Goal: Task Accomplishment & Management: Use online tool/utility

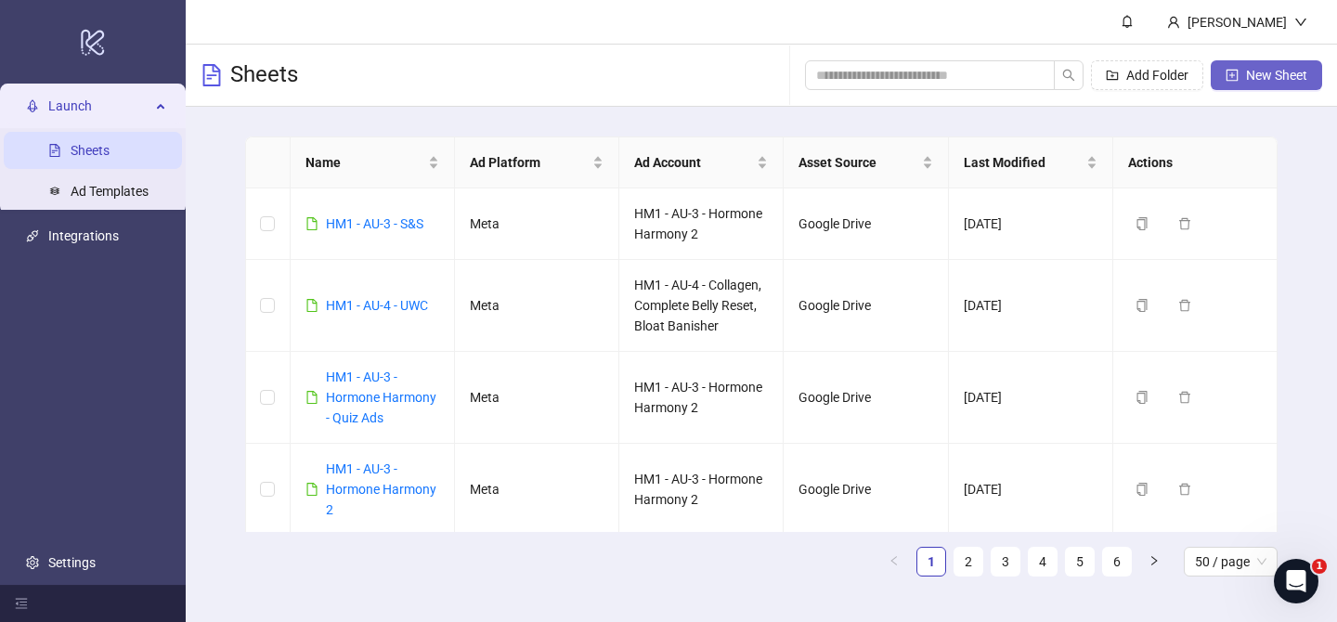
click at [1252, 88] on button "New Sheet" at bounding box center [1266, 75] width 111 height 30
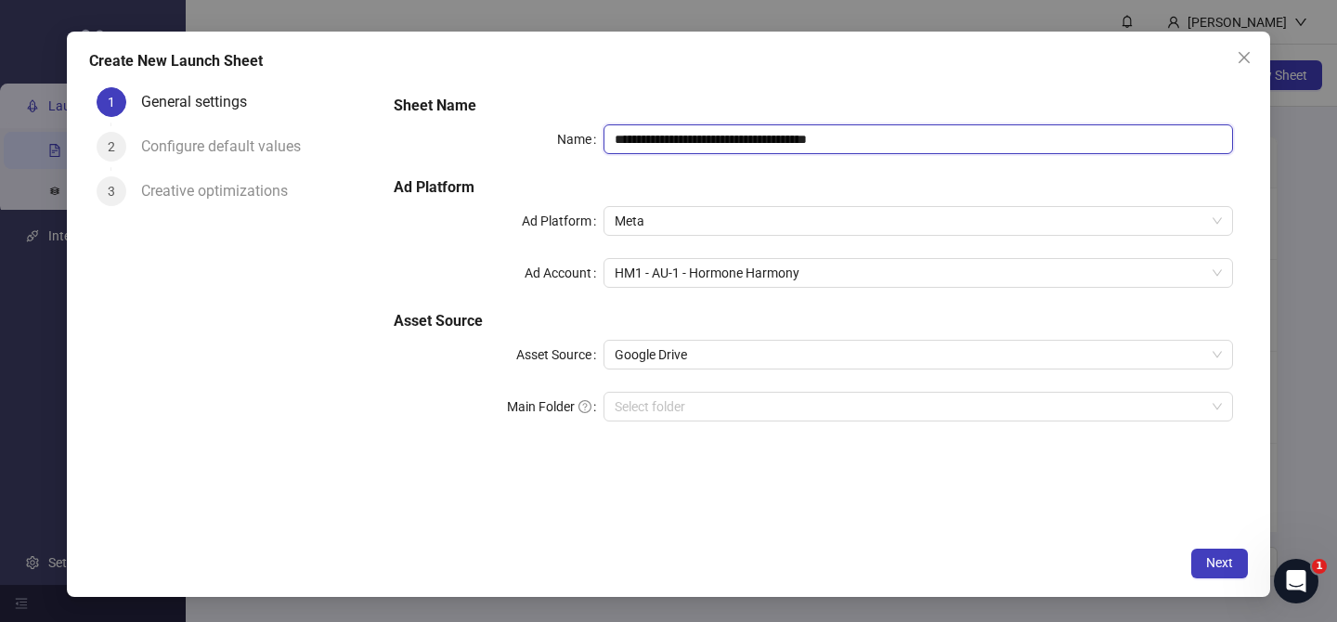
click at [739, 127] on input "**********" at bounding box center [919, 139] width 630 height 30
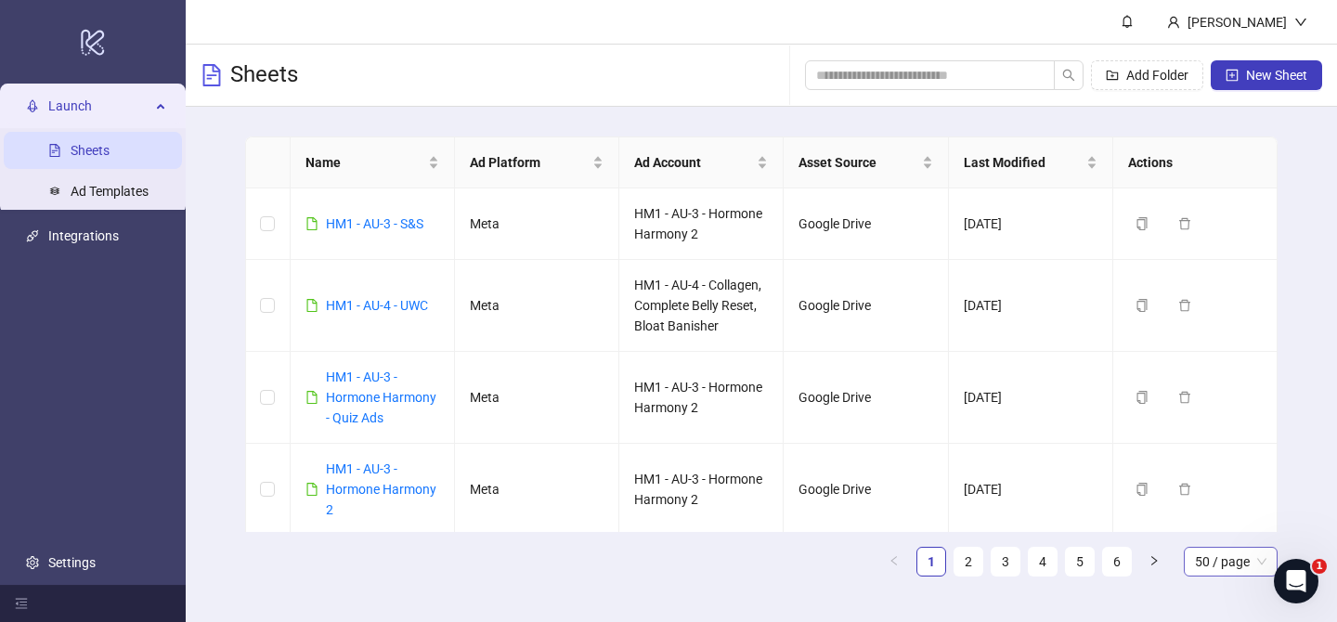
click at [1216, 563] on span "50 / page" at bounding box center [1231, 562] width 72 height 28
click at [1220, 523] on div "100 / page" at bounding box center [1231, 524] width 64 height 20
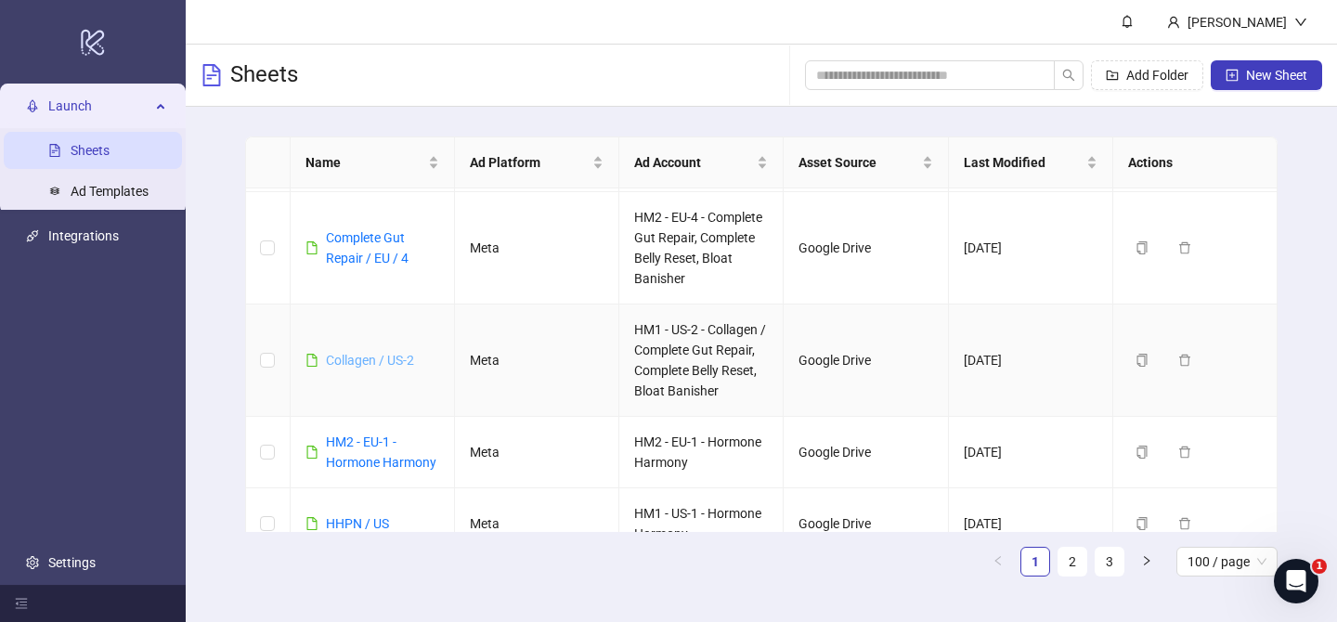
click at [375, 363] on link "Collagen / US-2" at bounding box center [370, 360] width 88 height 15
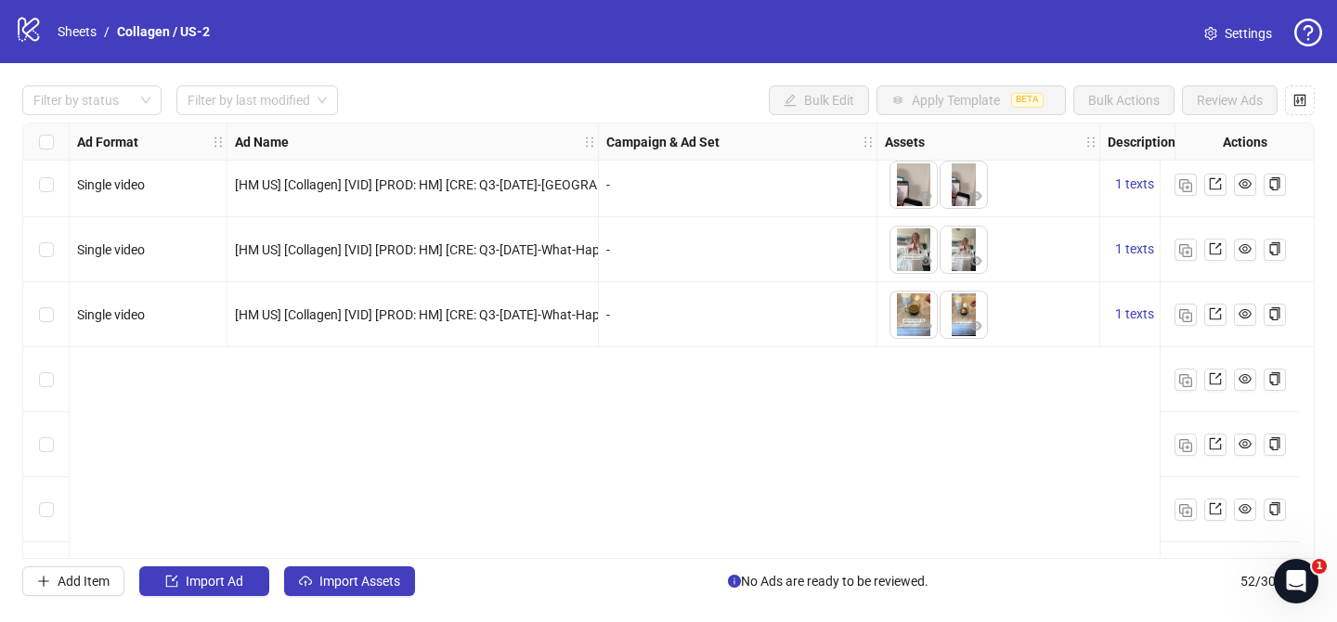
scroll to position [1347, 0]
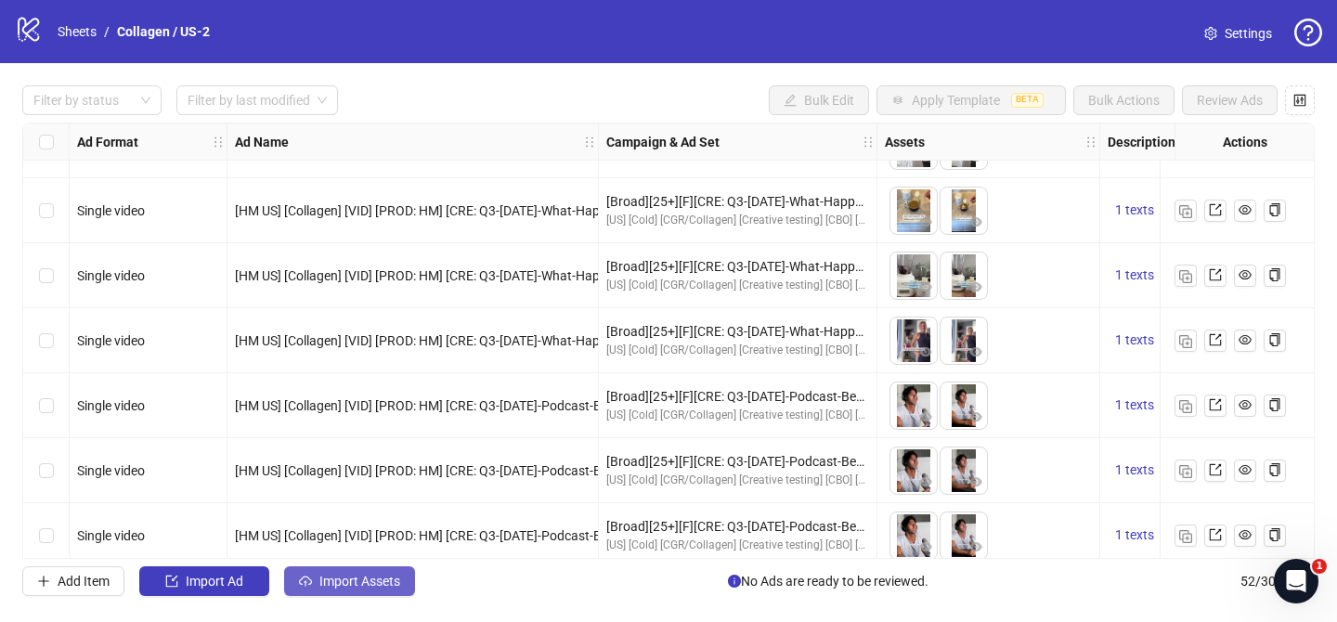
click at [393, 571] on button "Import Assets" at bounding box center [349, 581] width 131 height 30
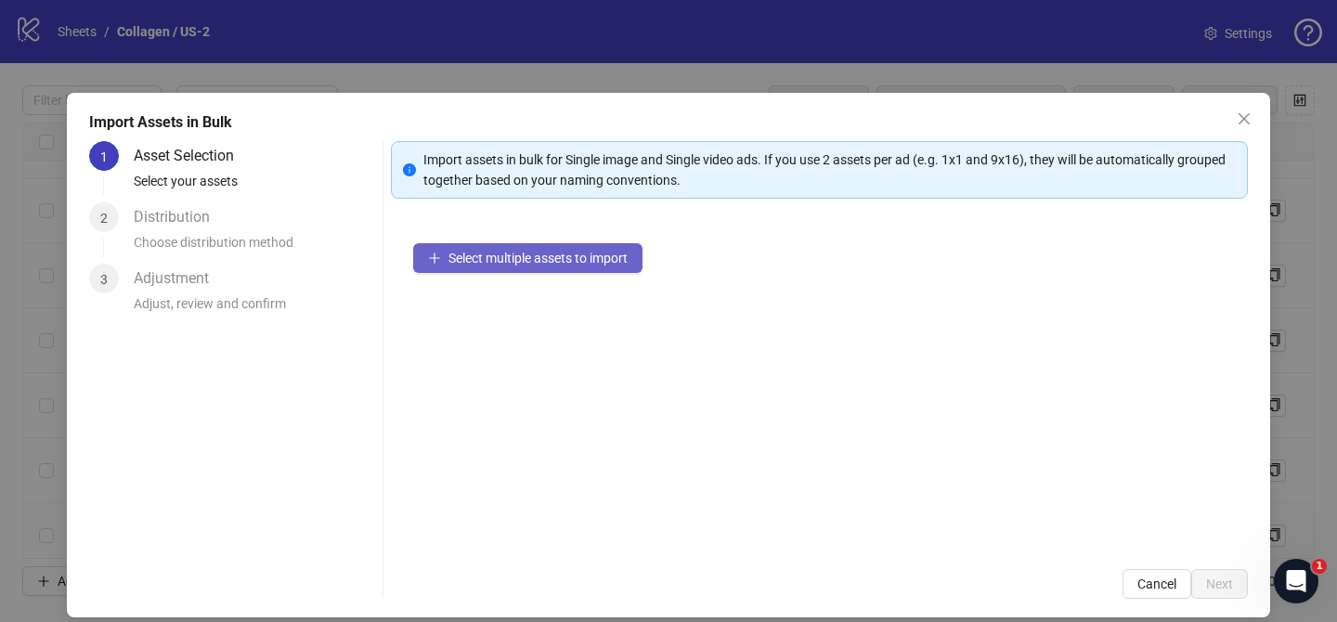
click at [620, 260] on span "Select multiple assets to import" at bounding box center [538, 258] width 179 height 15
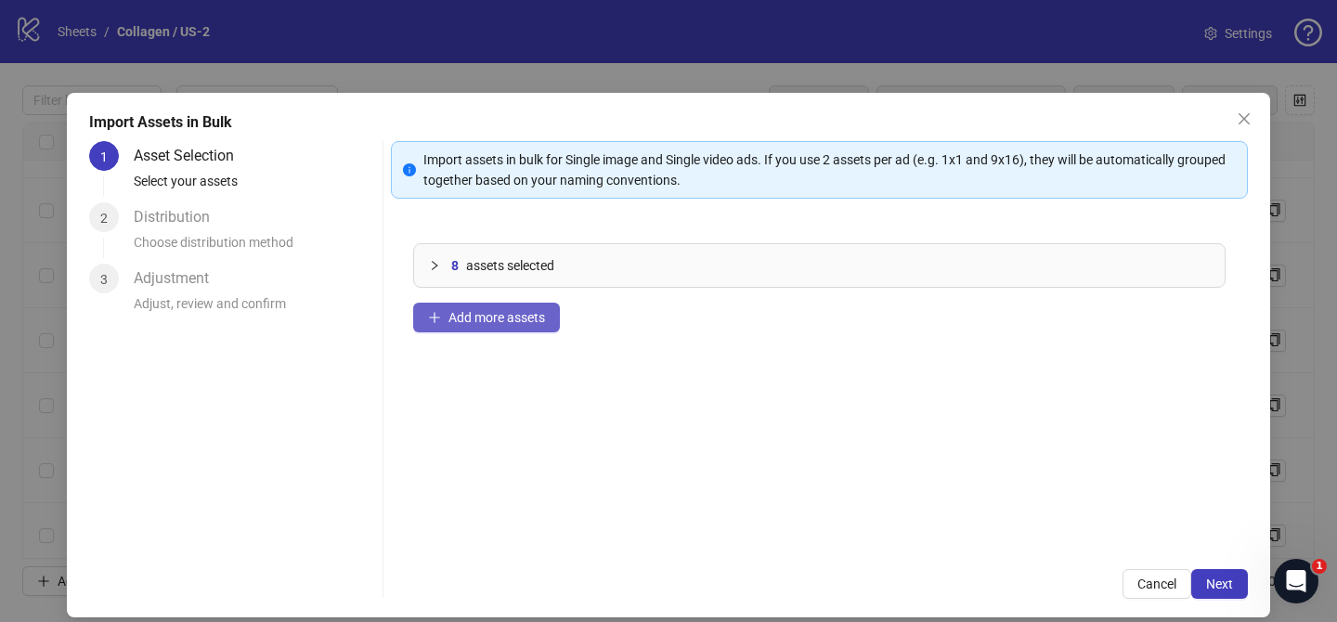
click at [521, 323] on span "Add more assets" at bounding box center [497, 317] width 97 height 15
click at [533, 319] on span "Add more assets" at bounding box center [497, 317] width 97 height 15
click at [506, 314] on span "Add more assets" at bounding box center [497, 317] width 97 height 15
click at [527, 331] on button "Add more assets" at bounding box center [486, 318] width 147 height 30
click at [525, 310] on span "Add more assets" at bounding box center [497, 317] width 97 height 15
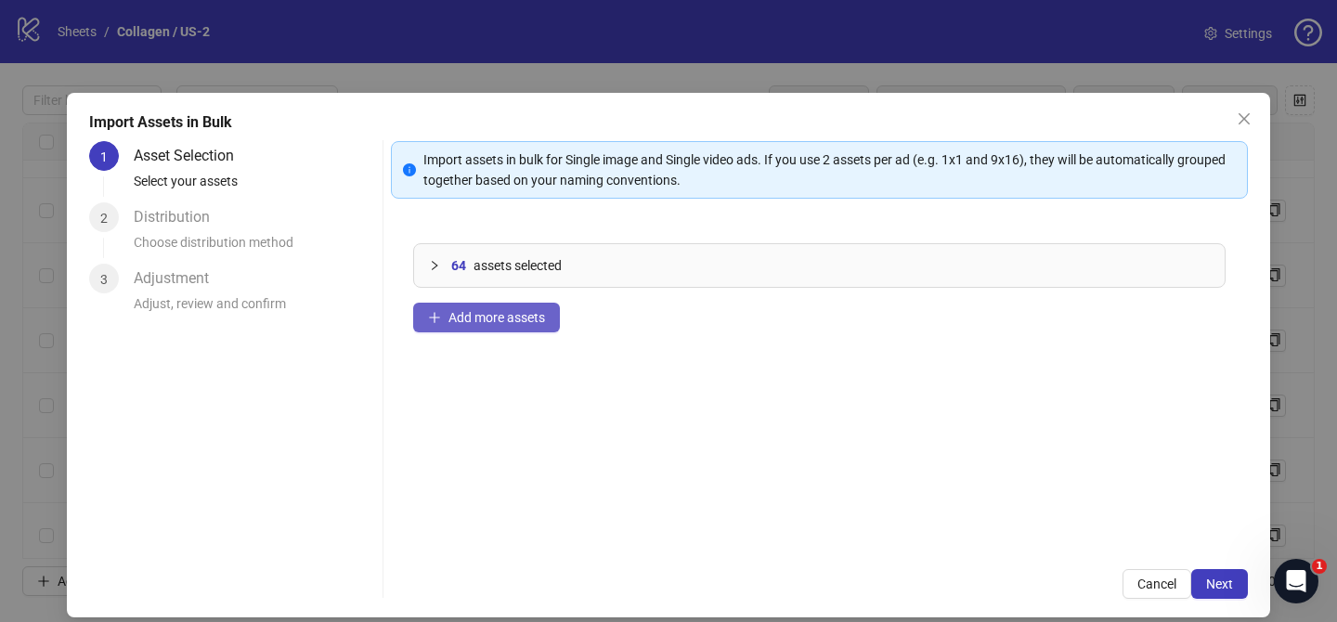
click at [518, 310] on span "Add more assets" at bounding box center [497, 317] width 97 height 15
click at [517, 327] on button "Add more assets" at bounding box center [486, 318] width 147 height 30
click at [517, 322] on span "Add more assets" at bounding box center [497, 317] width 97 height 15
click at [1219, 578] on span "Next" at bounding box center [1219, 584] width 27 height 15
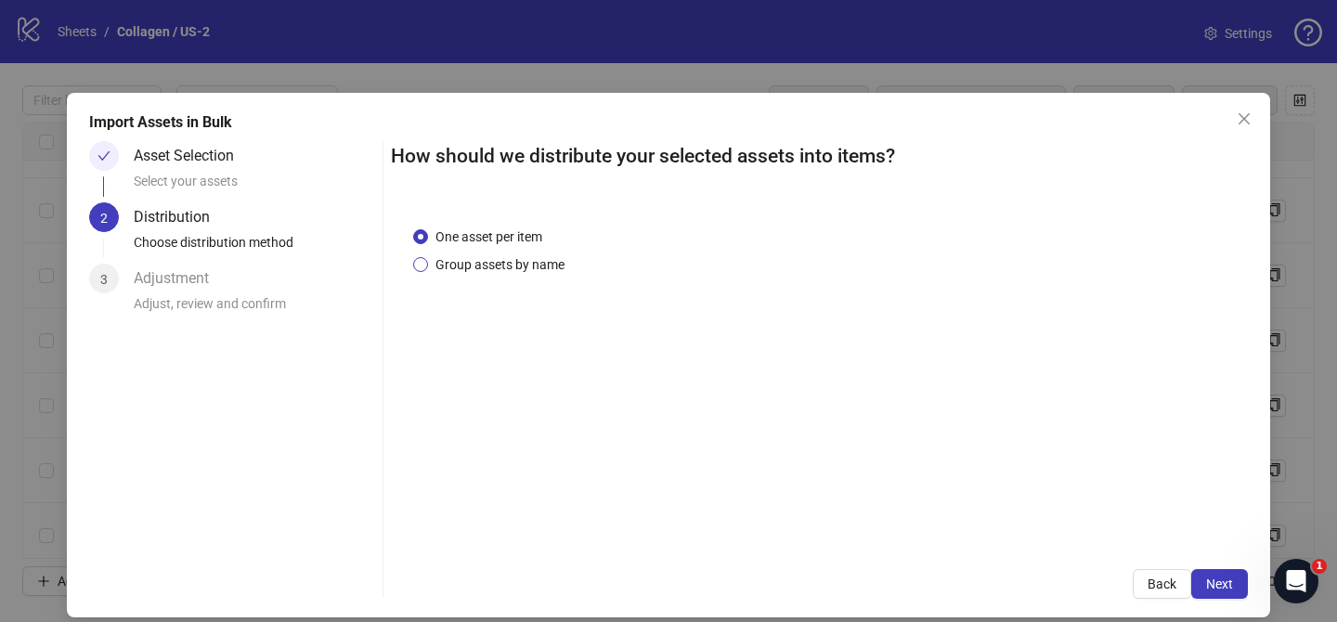
click at [470, 273] on span "Group assets by name" at bounding box center [500, 264] width 144 height 20
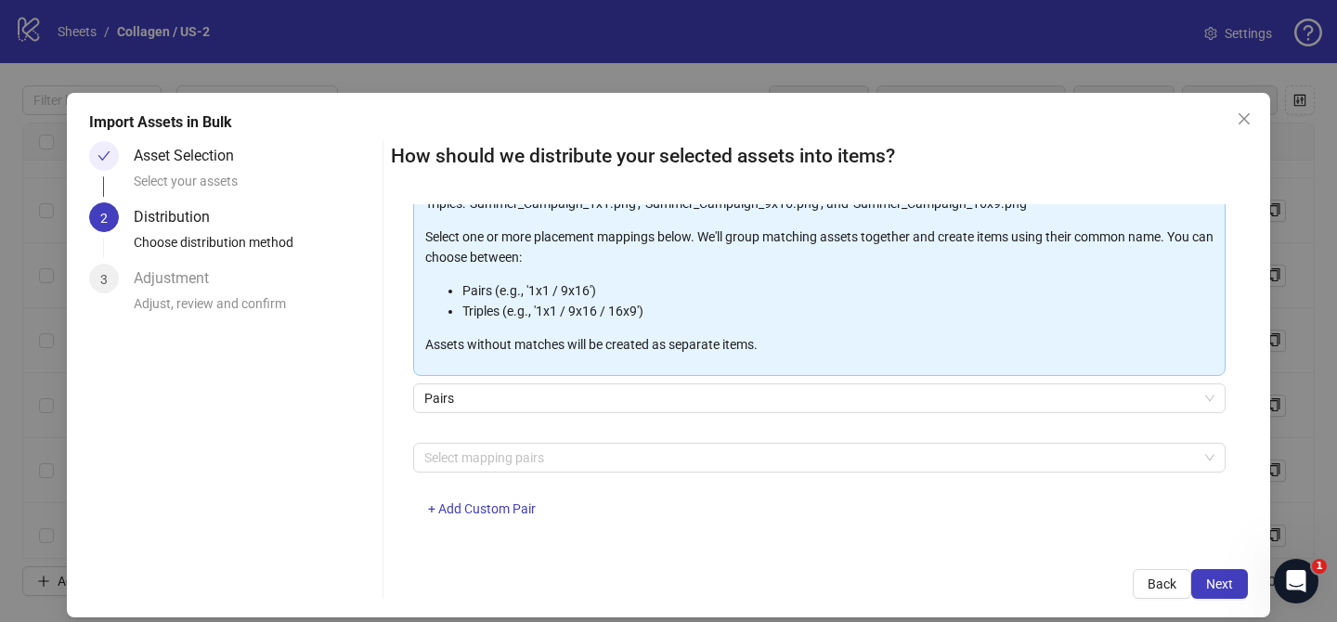
scroll to position [201, 0]
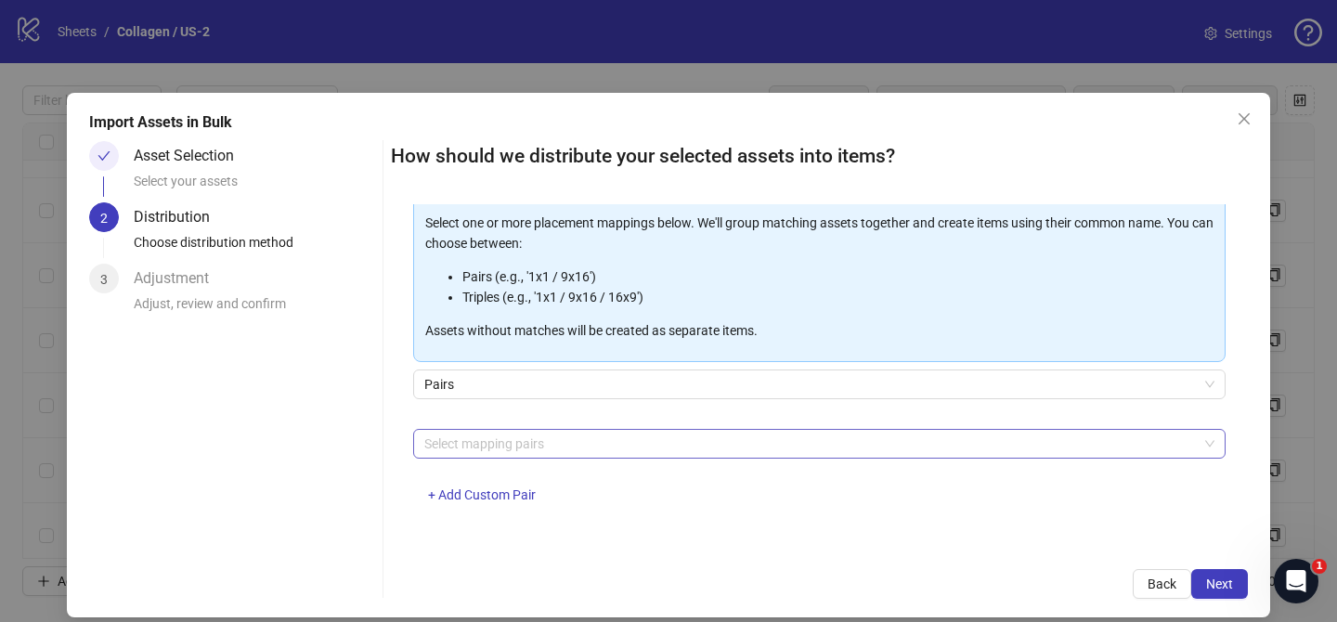
click at [672, 436] on div at bounding box center [810, 444] width 786 height 26
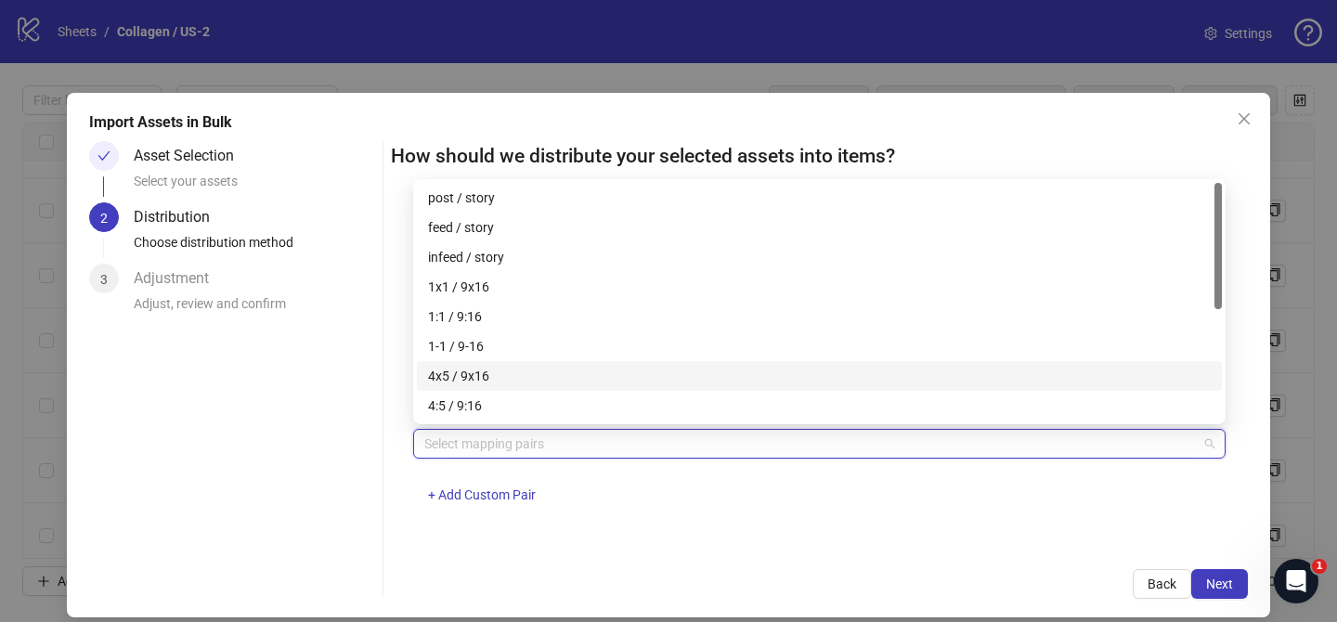
click at [589, 377] on div "4x5 / 9x16" at bounding box center [819, 376] width 783 height 20
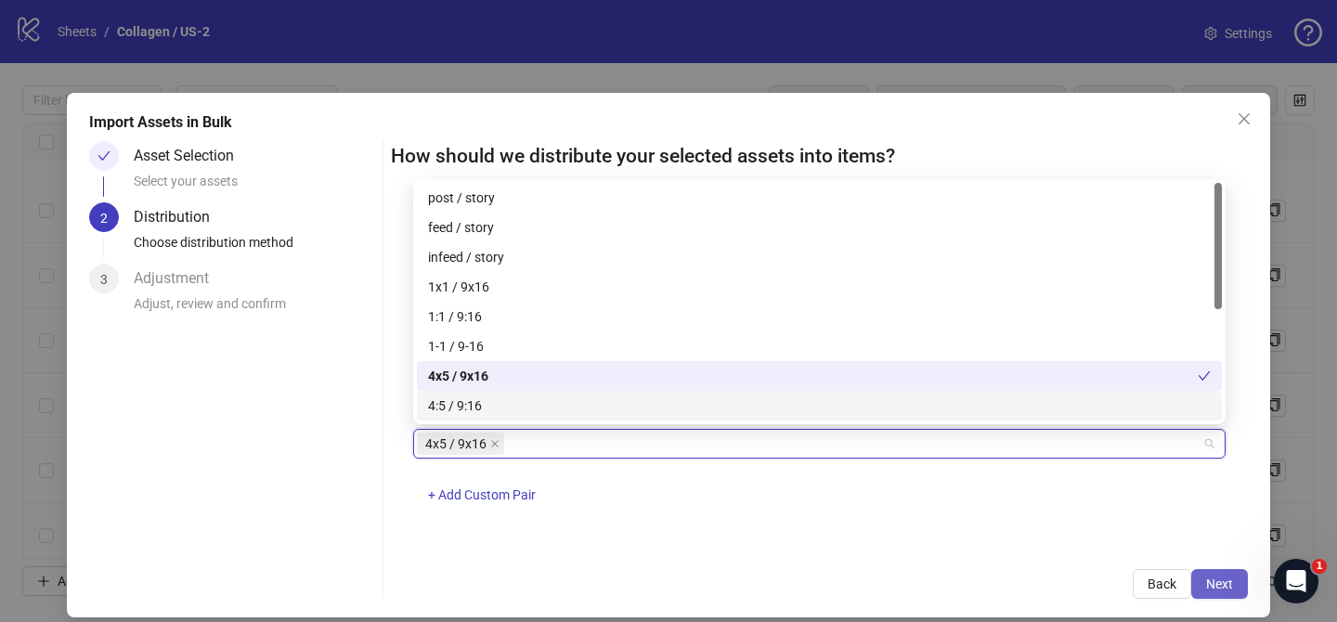
click at [1221, 579] on span "Next" at bounding box center [1219, 584] width 27 height 15
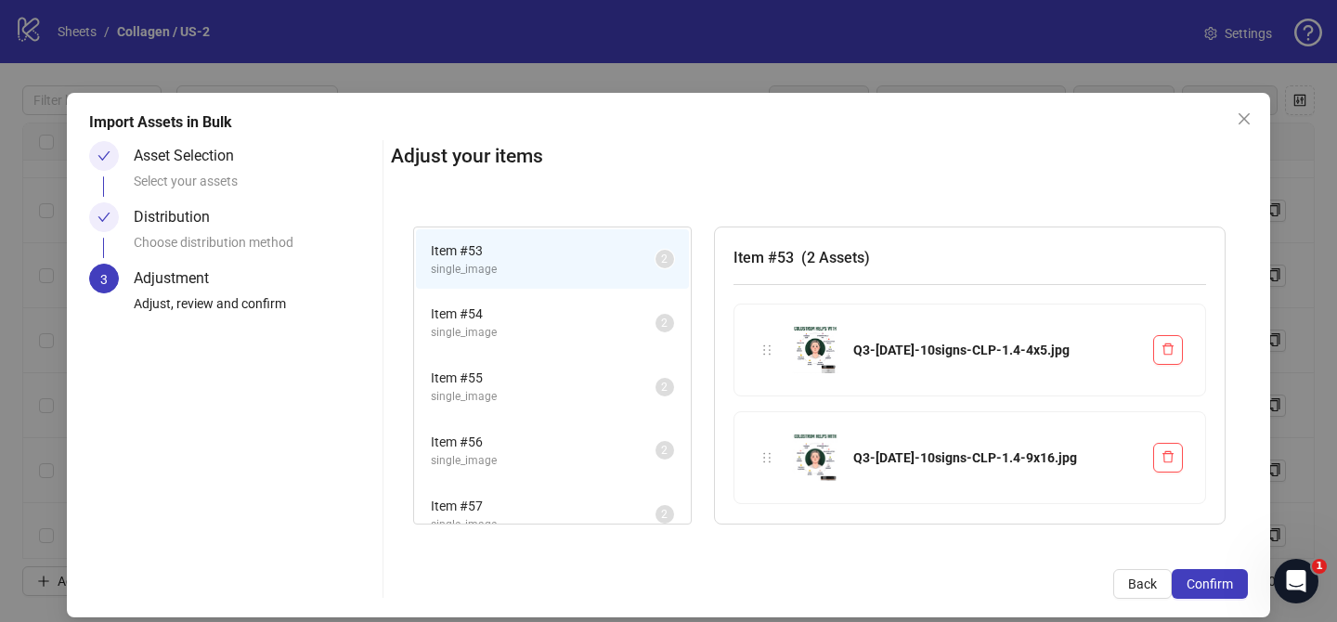
click at [1221, 579] on span "Confirm" at bounding box center [1210, 584] width 46 height 15
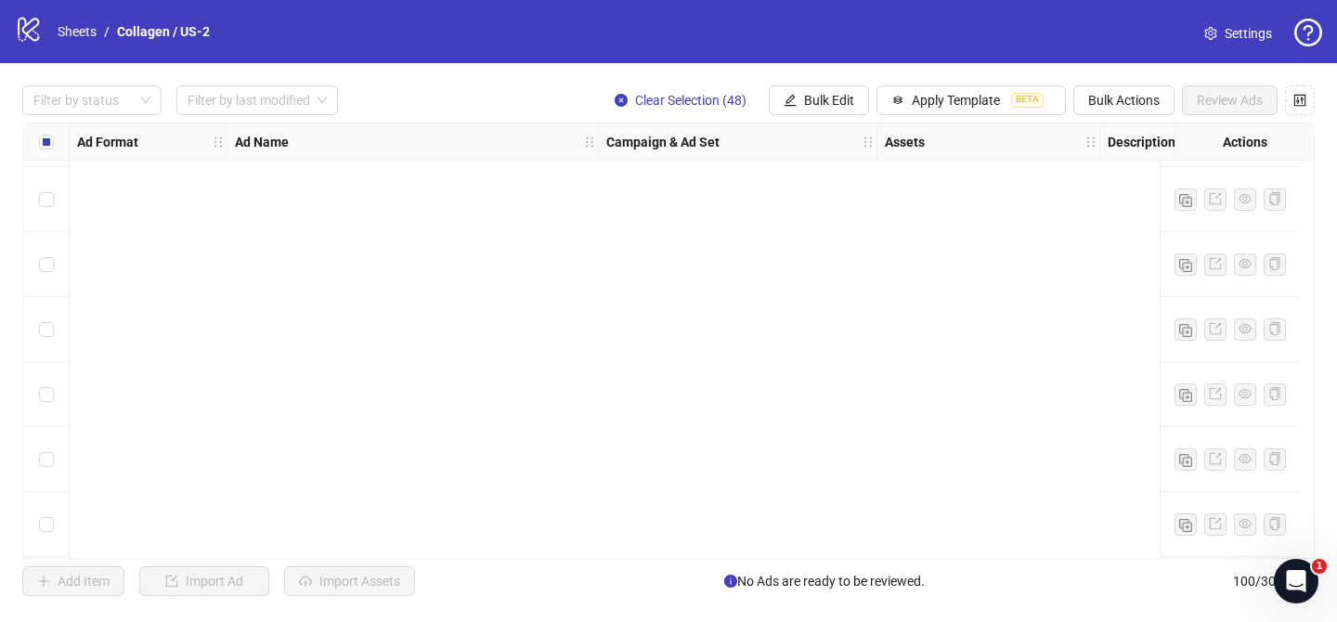
scroll to position [670, 0]
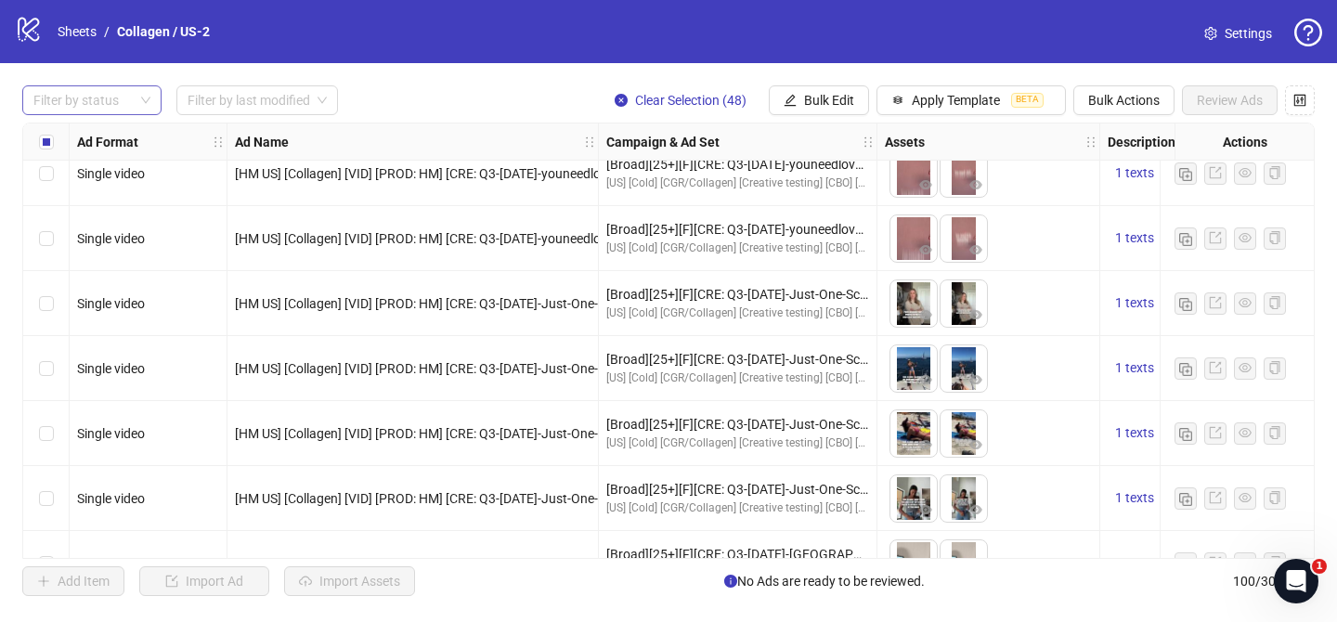
click at [110, 91] on div at bounding box center [82, 100] width 112 height 26
click at [105, 134] on div "Draft" at bounding box center [92, 138] width 110 height 20
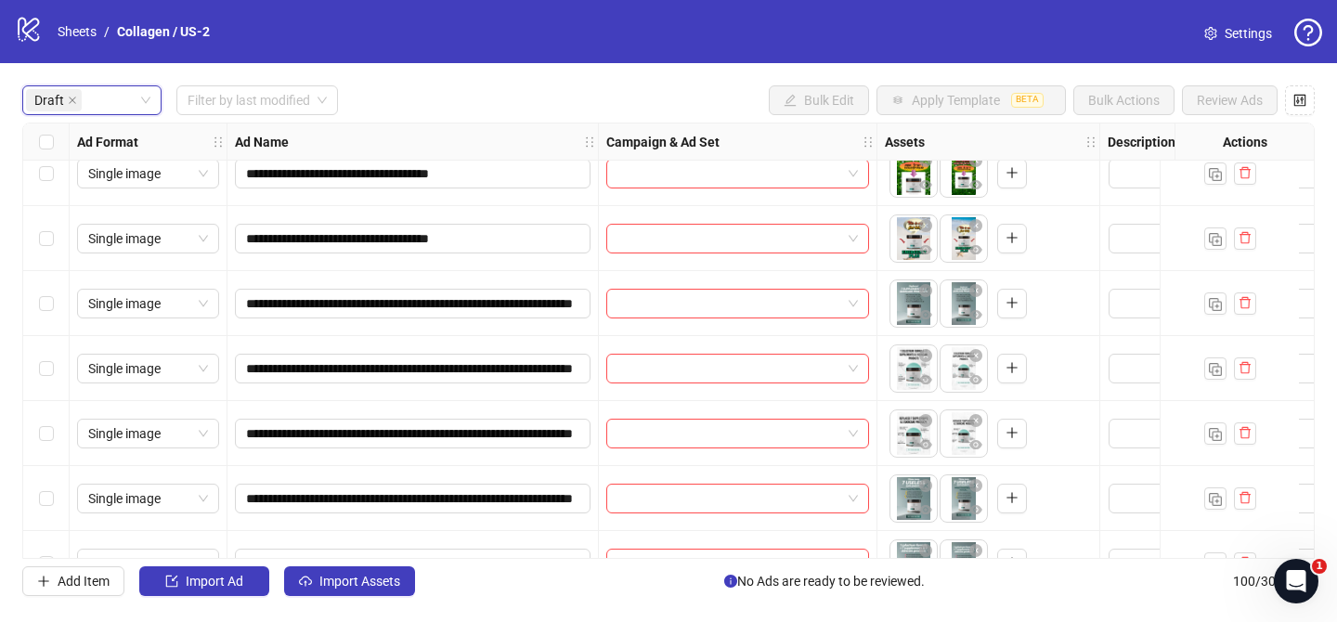
scroll to position [0, 0]
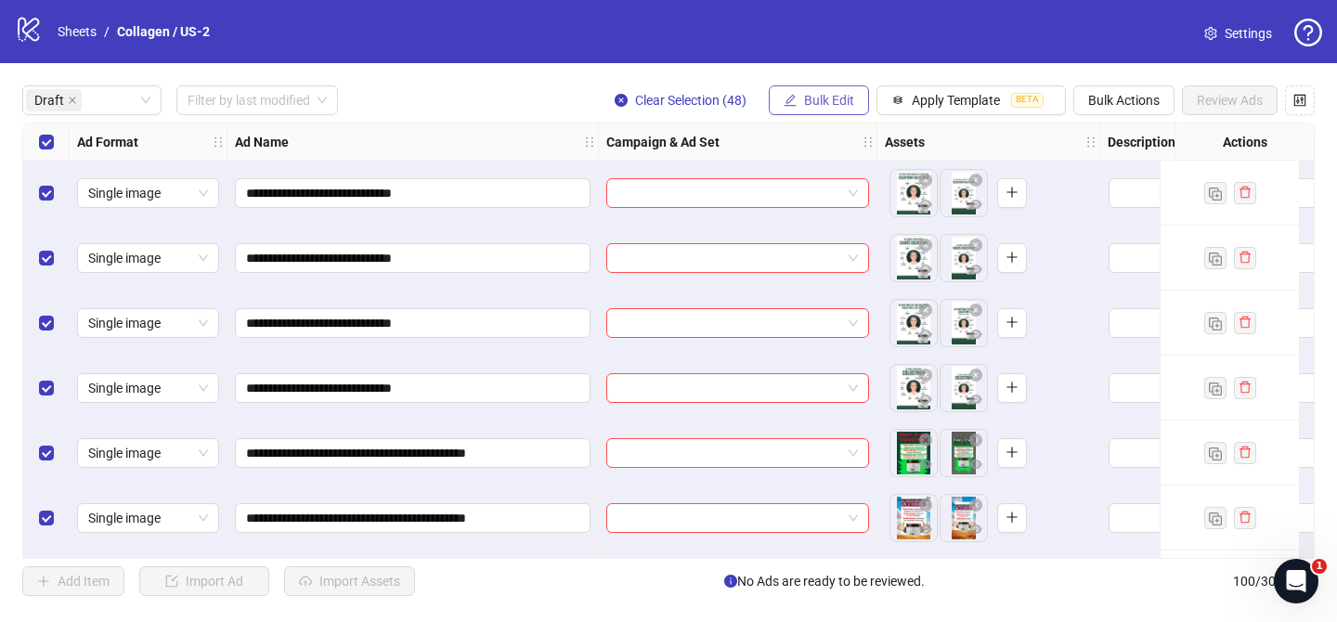
click at [827, 96] on span "Bulk Edit" at bounding box center [829, 100] width 50 height 15
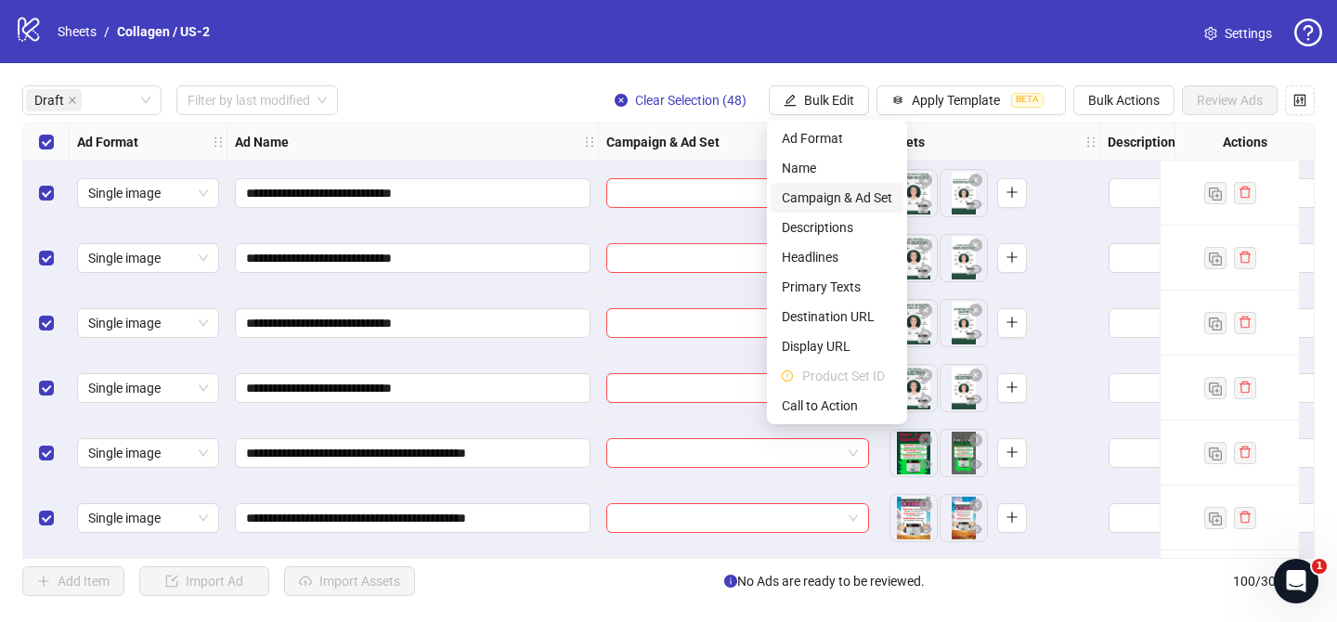
click at [835, 198] on span "Campaign & Ad Set" at bounding box center [837, 198] width 111 height 20
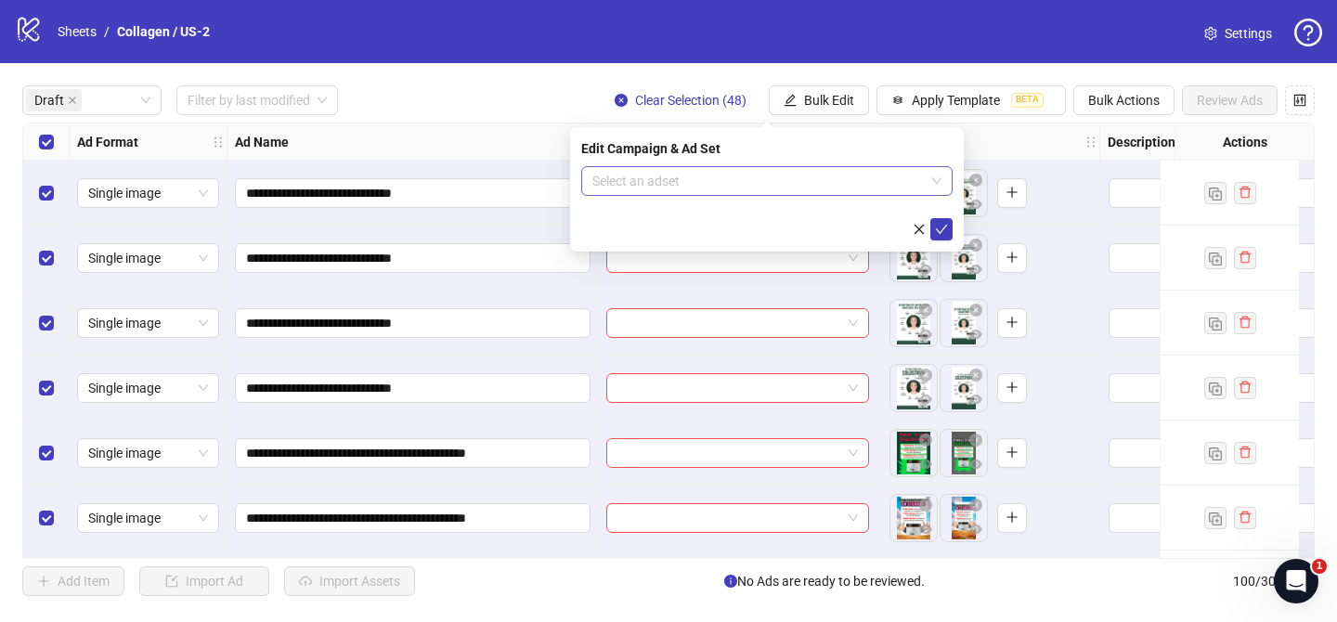
click at [799, 175] on input "search" at bounding box center [758, 181] width 332 height 28
paste input "**********"
type input "**********"
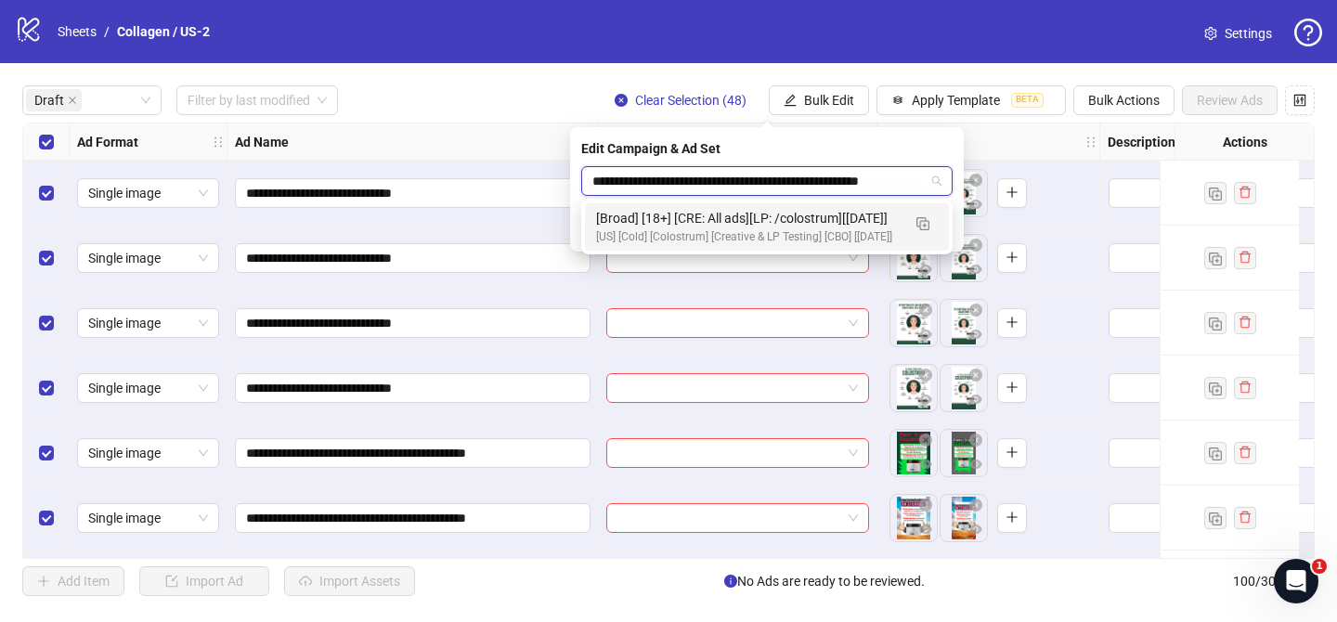
click at [787, 230] on div "[US] [Cold] [Colostrum] [Creative & LP Testing] [CBO] [[DATE]]" at bounding box center [748, 237] width 305 height 18
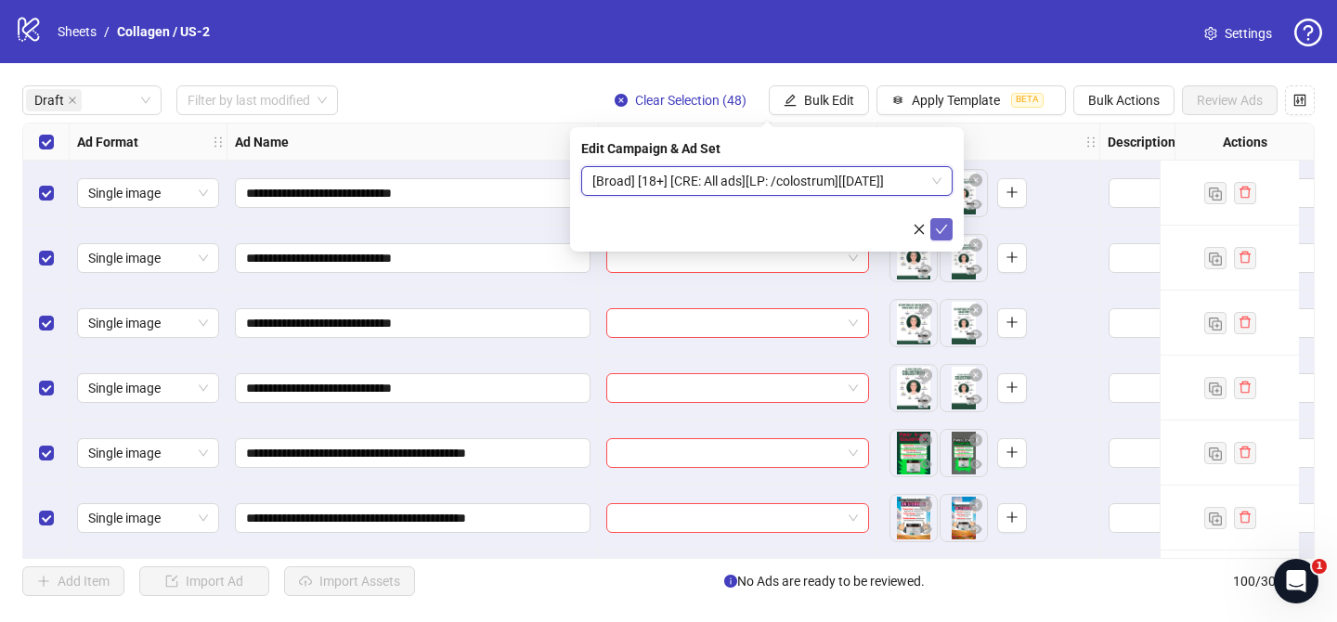
click at [943, 230] on icon "check" at bounding box center [941, 229] width 13 height 13
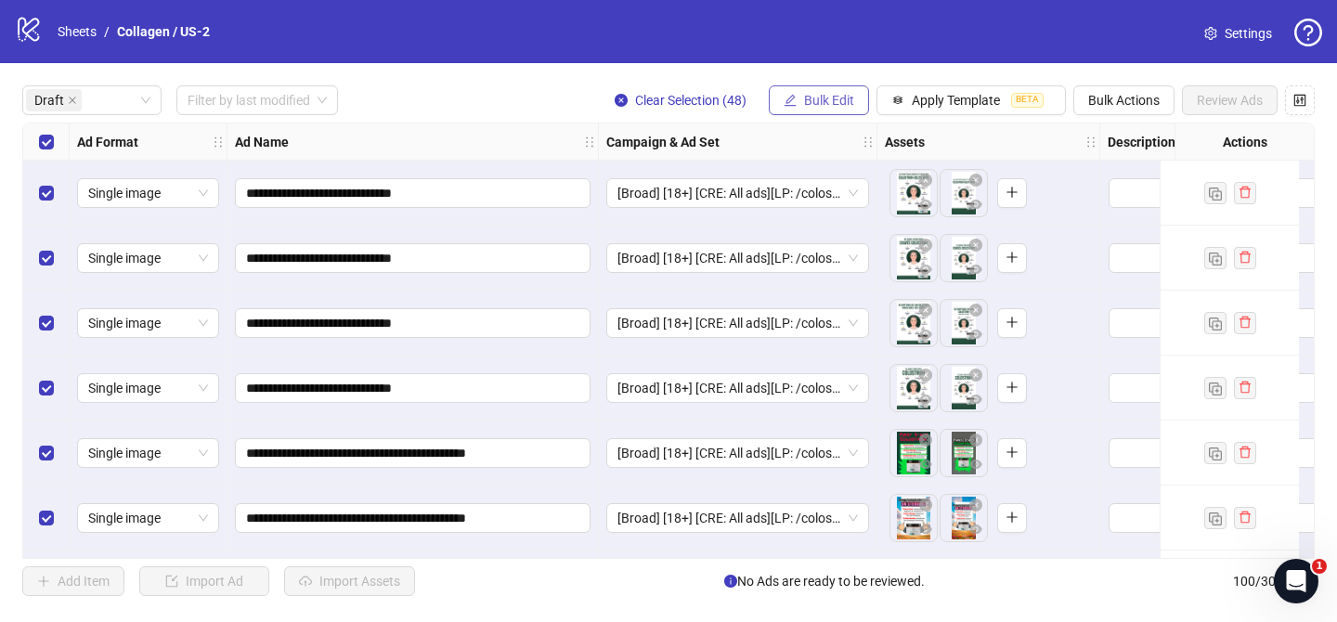
click at [815, 93] on span "Bulk Edit" at bounding box center [829, 100] width 50 height 15
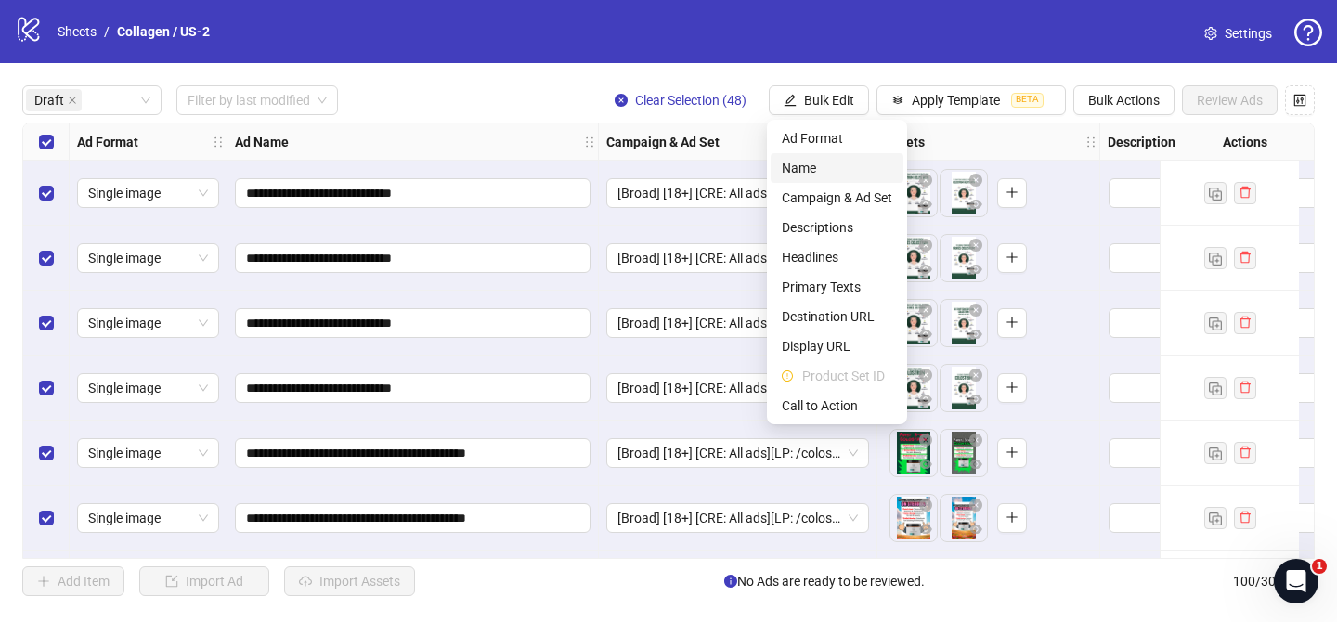
click at [806, 163] on span "Name" at bounding box center [837, 168] width 111 height 20
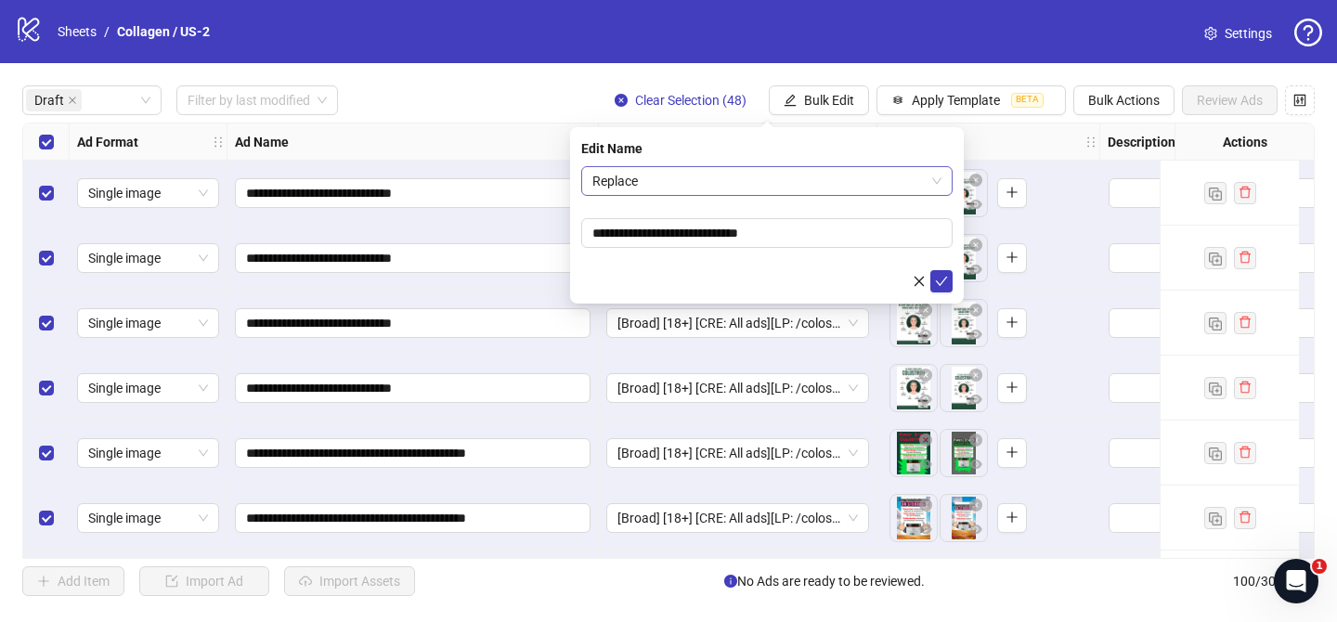
click at [711, 186] on span "Replace" at bounding box center [766, 181] width 349 height 28
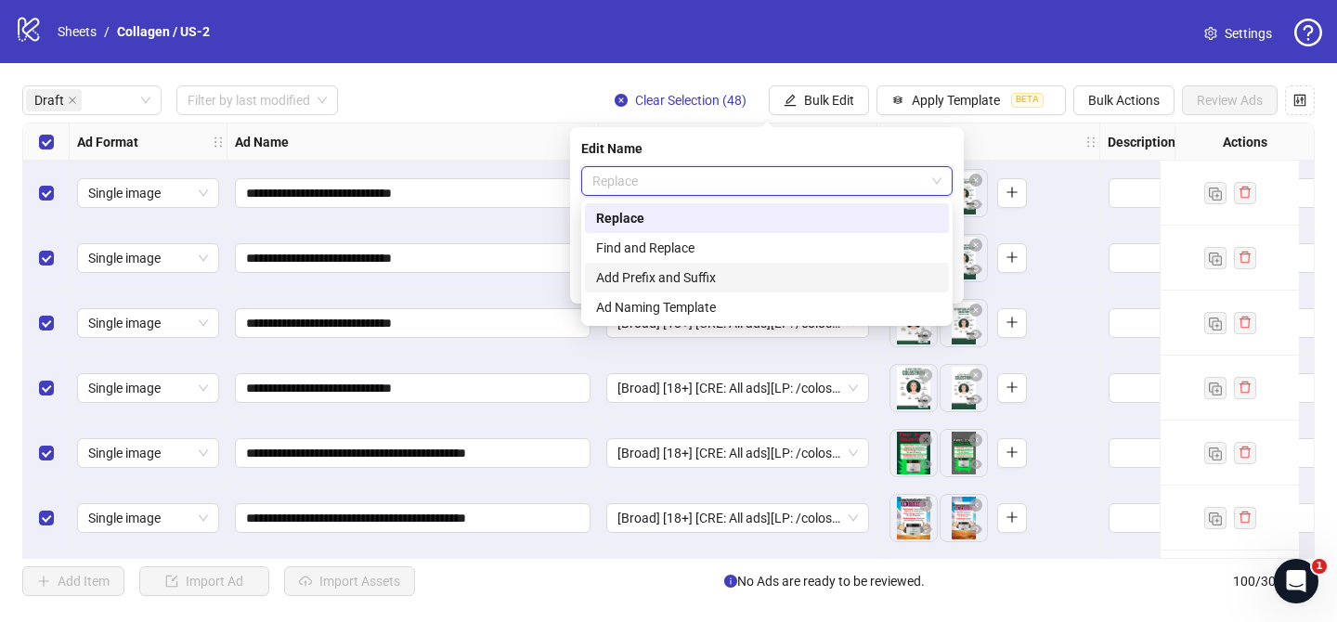
click at [662, 275] on div "Add Prefix and Suffix" at bounding box center [767, 277] width 342 height 20
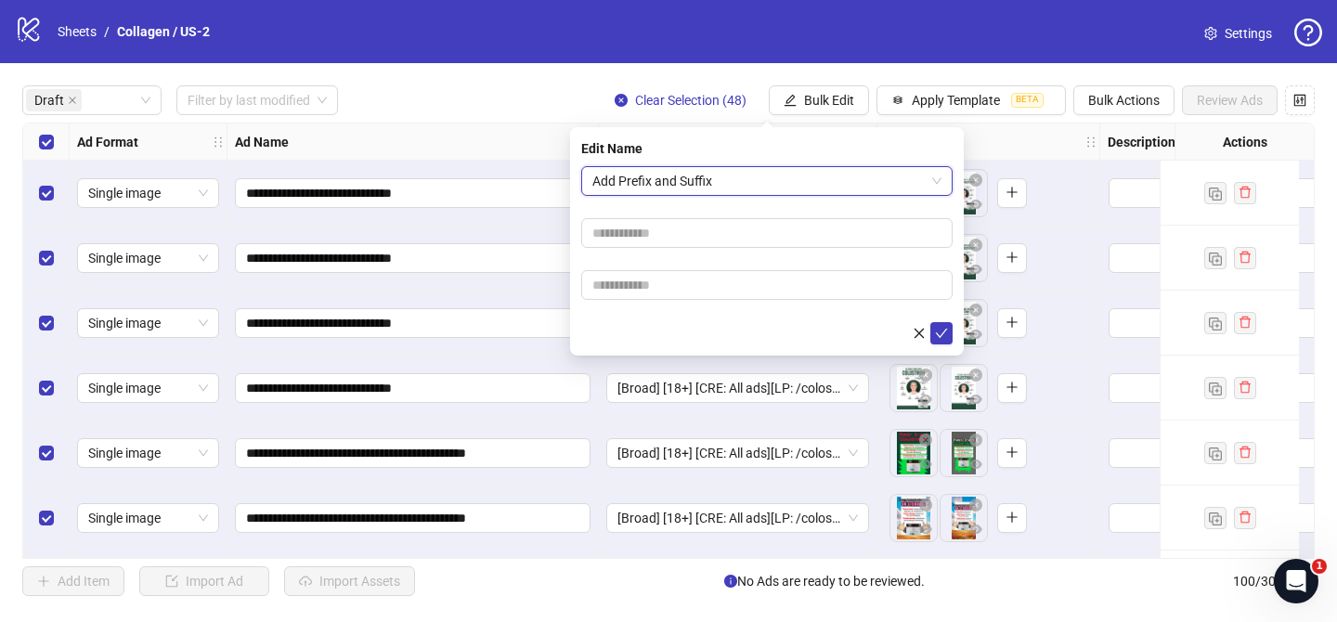
click at [664, 253] on form "Add Prefix and Suffix Add Prefix and Suffix" at bounding box center [766, 255] width 371 height 178
click at [664, 242] on input "text" at bounding box center [766, 233] width 371 height 30
paste input "**********"
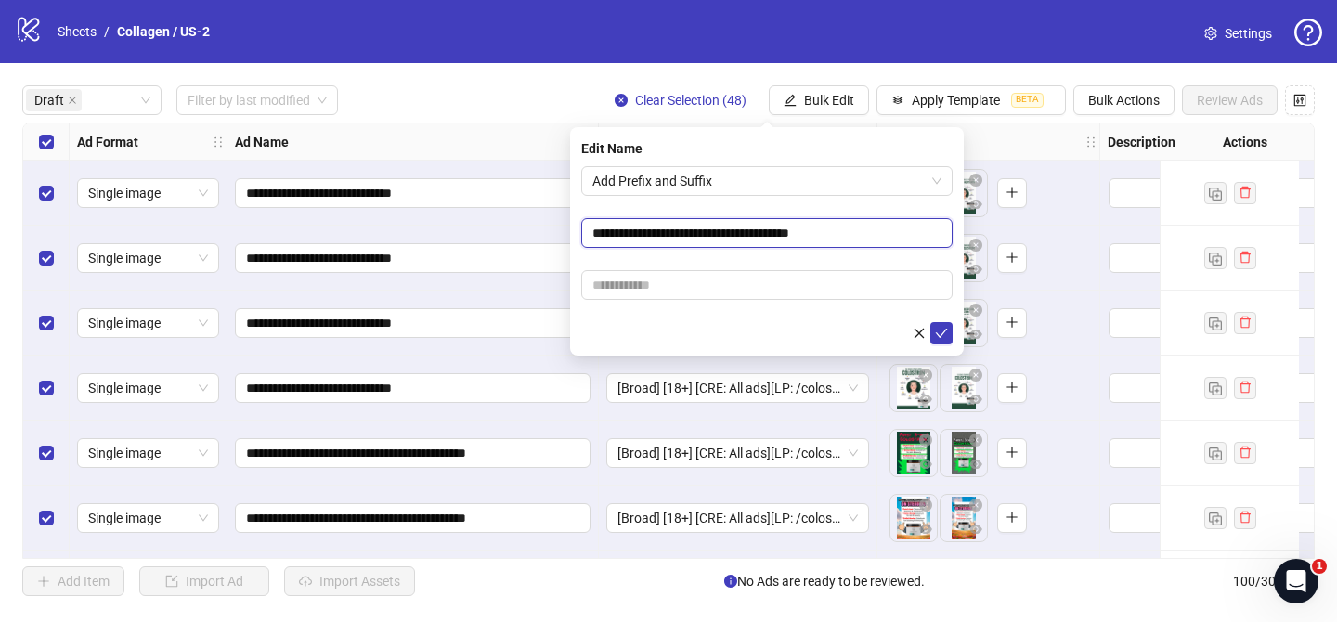
click at [714, 236] on input "**********" at bounding box center [766, 233] width 371 height 30
click at [669, 232] on input "**********" at bounding box center [766, 233] width 371 height 30
type input "**********"
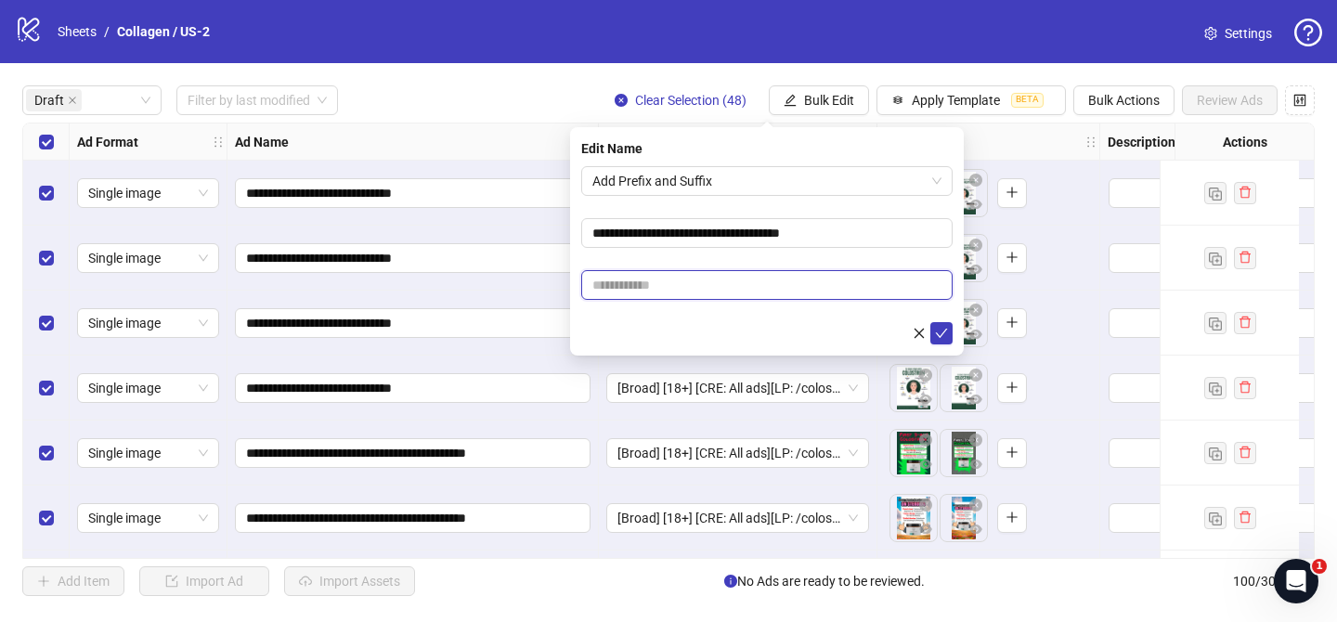
click at [712, 279] on input "text" at bounding box center [766, 285] width 371 height 30
paste input "**********"
drag, startPoint x: 658, startPoint y: 284, endPoint x: 778, endPoint y: 285, distance: 119.8
click at [778, 285] on input "**********" at bounding box center [766, 285] width 371 height 30
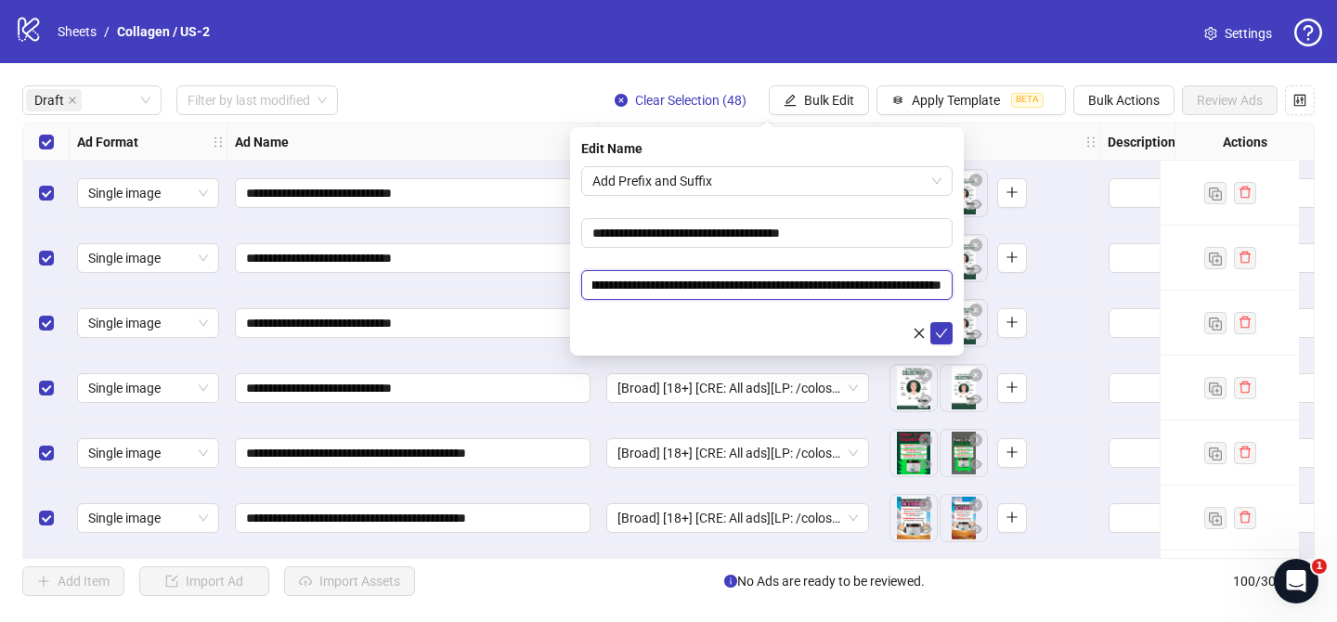
paste input "text"
drag, startPoint x: 830, startPoint y: 287, endPoint x: 935, endPoint y: 285, distance: 105.0
click at [935, 285] on input "**********" at bounding box center [766, 285] width 371 height 30
paste input "text"
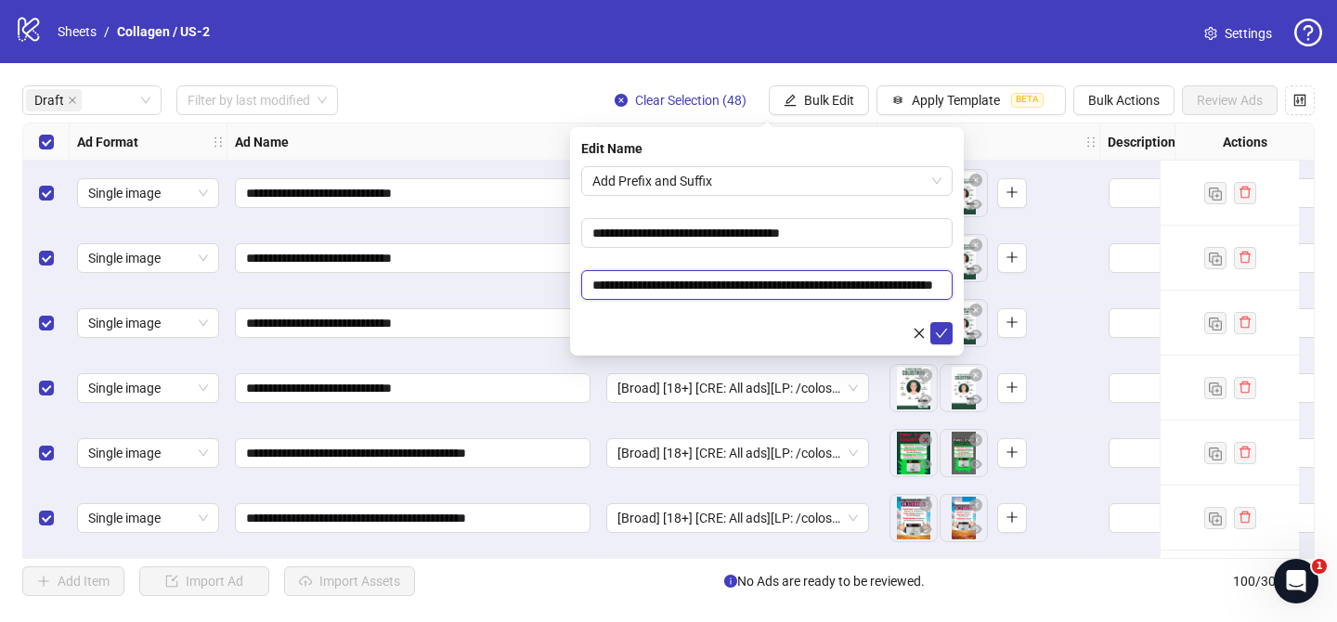
scroll to position [0, 72]
type input "**********"
click at [937, 330] on icon "check" at bounding box center [941, 333] width 13 height 13
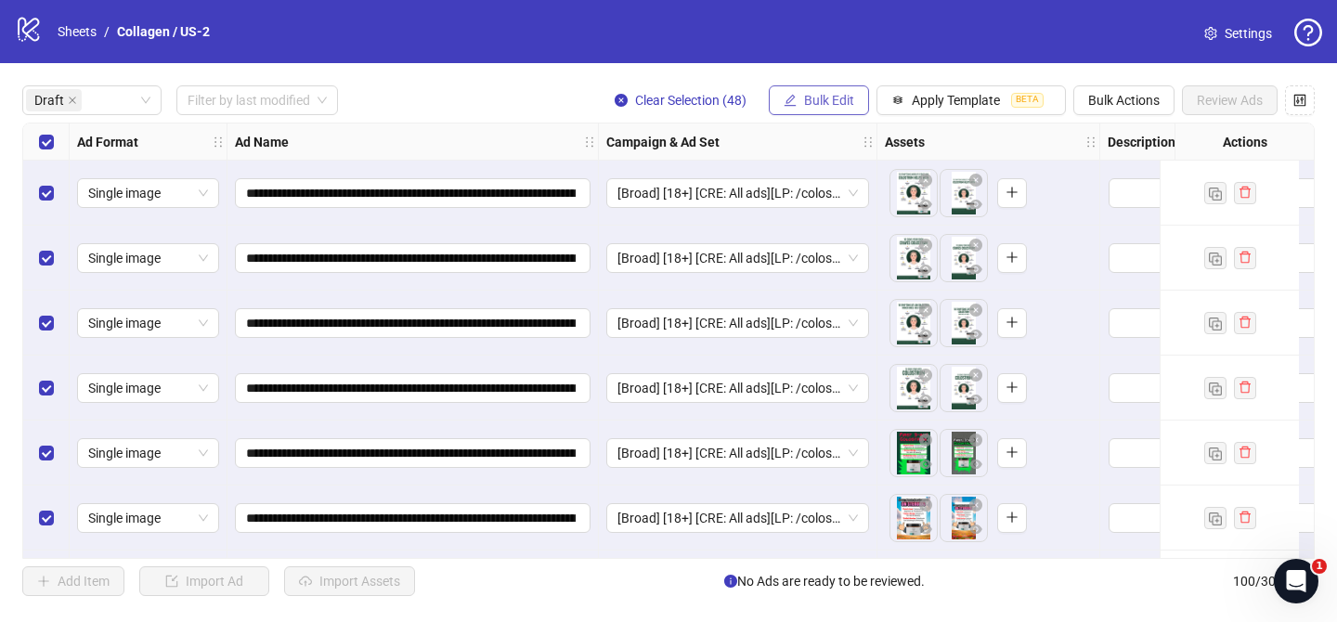
click at [841, 107] on span "Bulk Edit" at bounding box center [829, 100] width 50 height 15
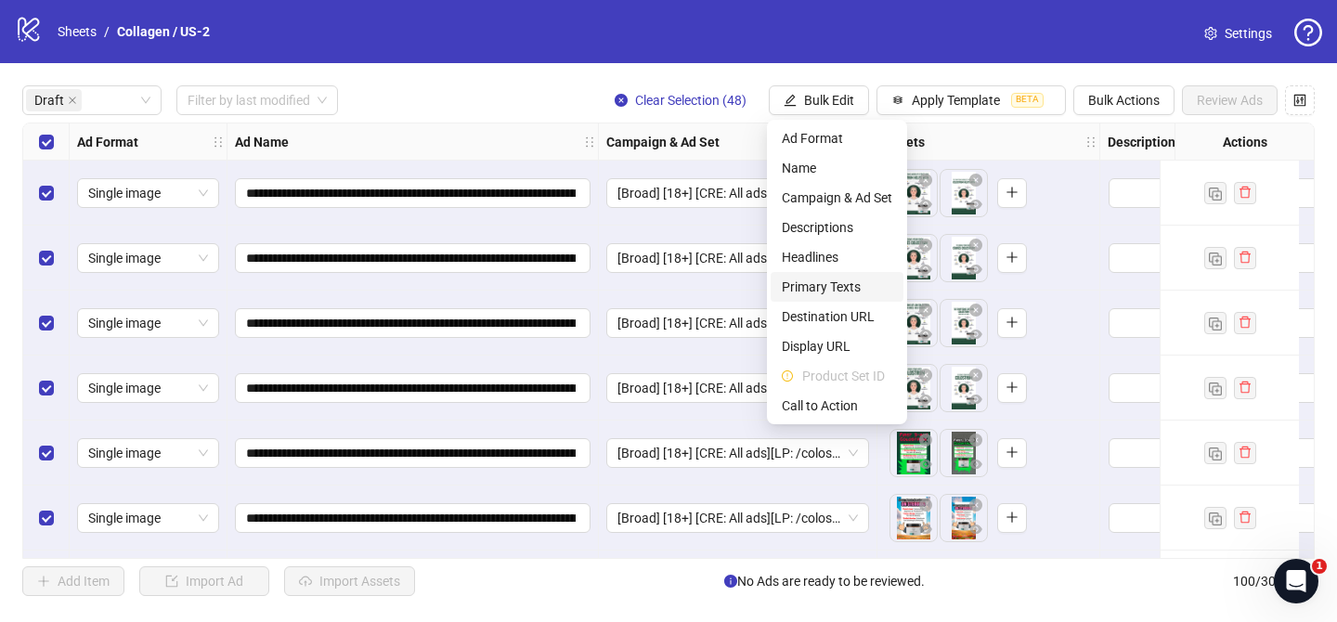
click at [844, 288] on span "Primary Texts" at bounding box center [837, 287] width 111 height 20
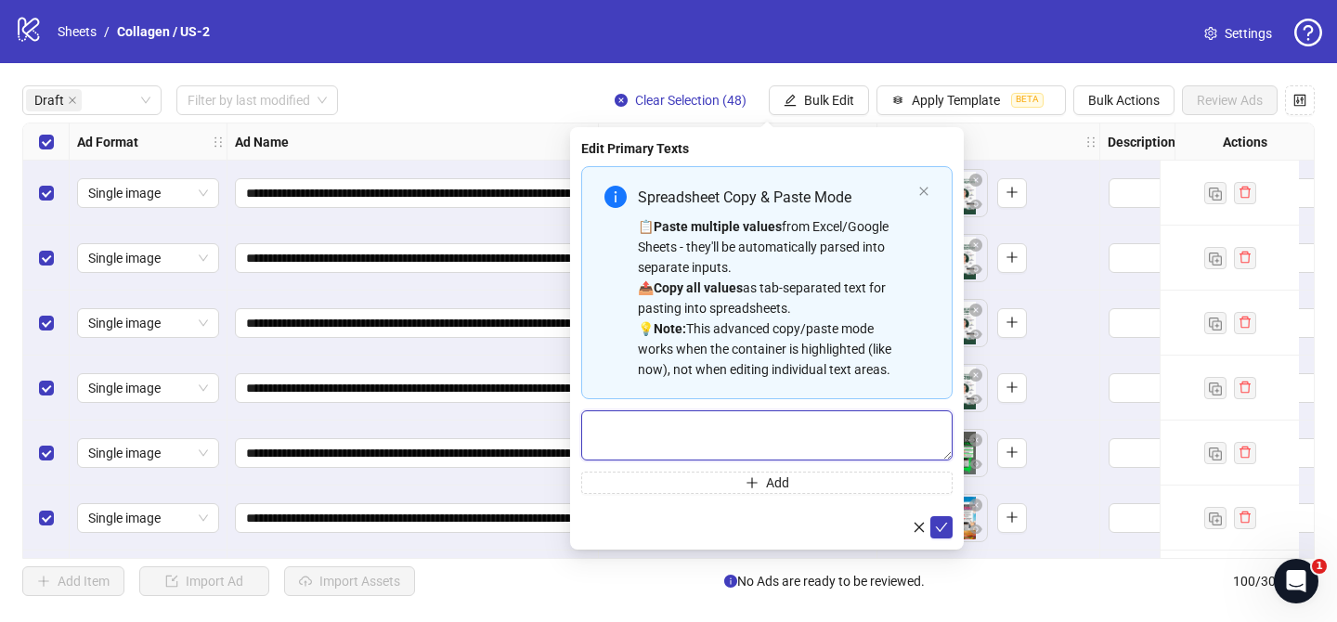
click at [812, 434] on textarea "Multi-text input container - paste or copy values" at bounding box center [766, 435] width 371 height 50
paste textarea "**********"
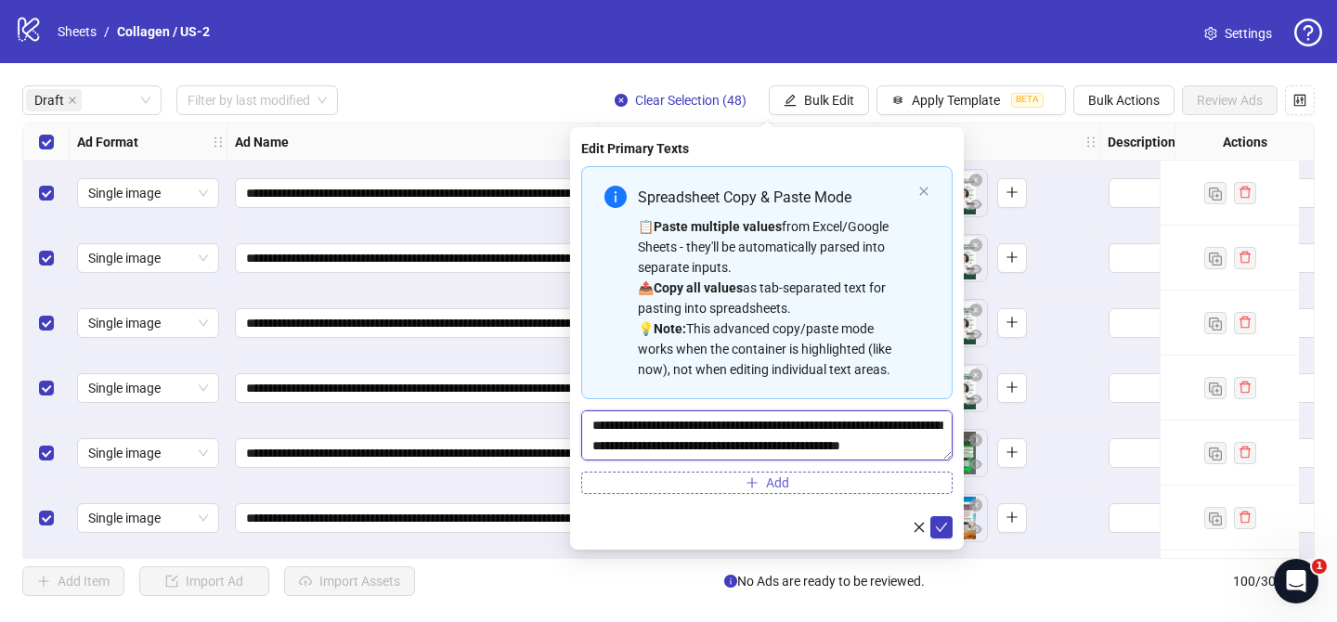
scroll to position [545, 0]
type textarea "**********"
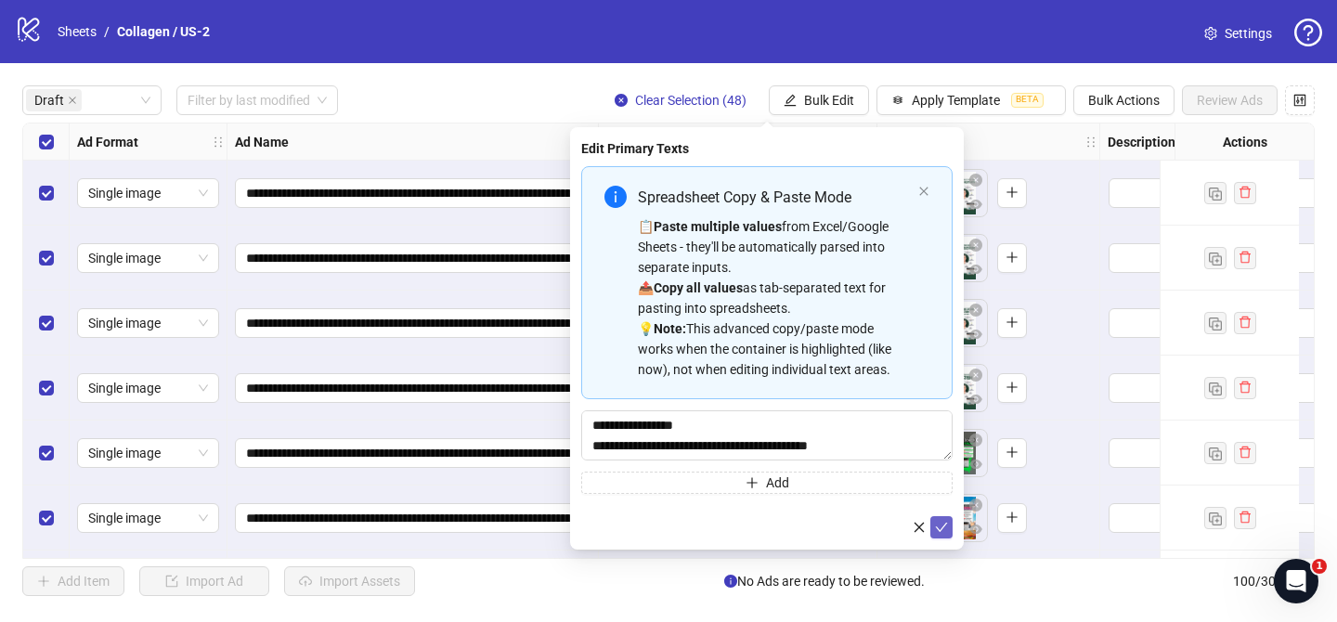
click at [940, 529] on icon "check" at bounding box center [941, 527] width 13 height 13
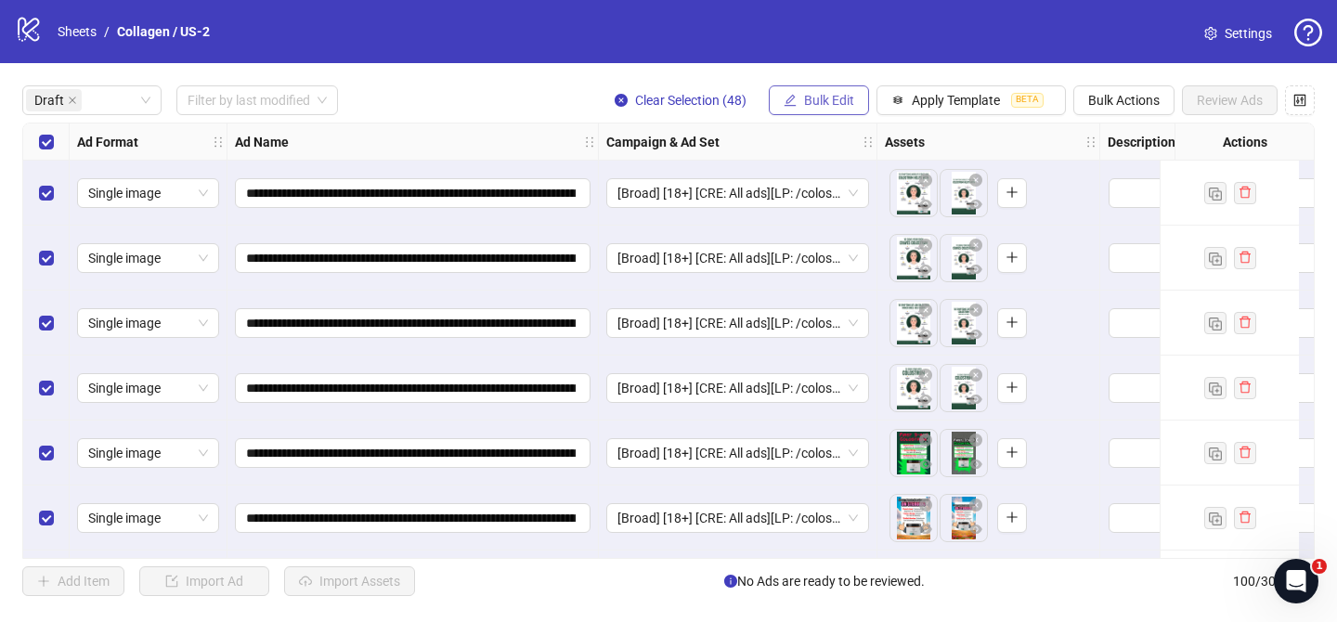
click at [840, 99] on span "Bulk Edit" at bounding box center [829, 100] width 50 height 15
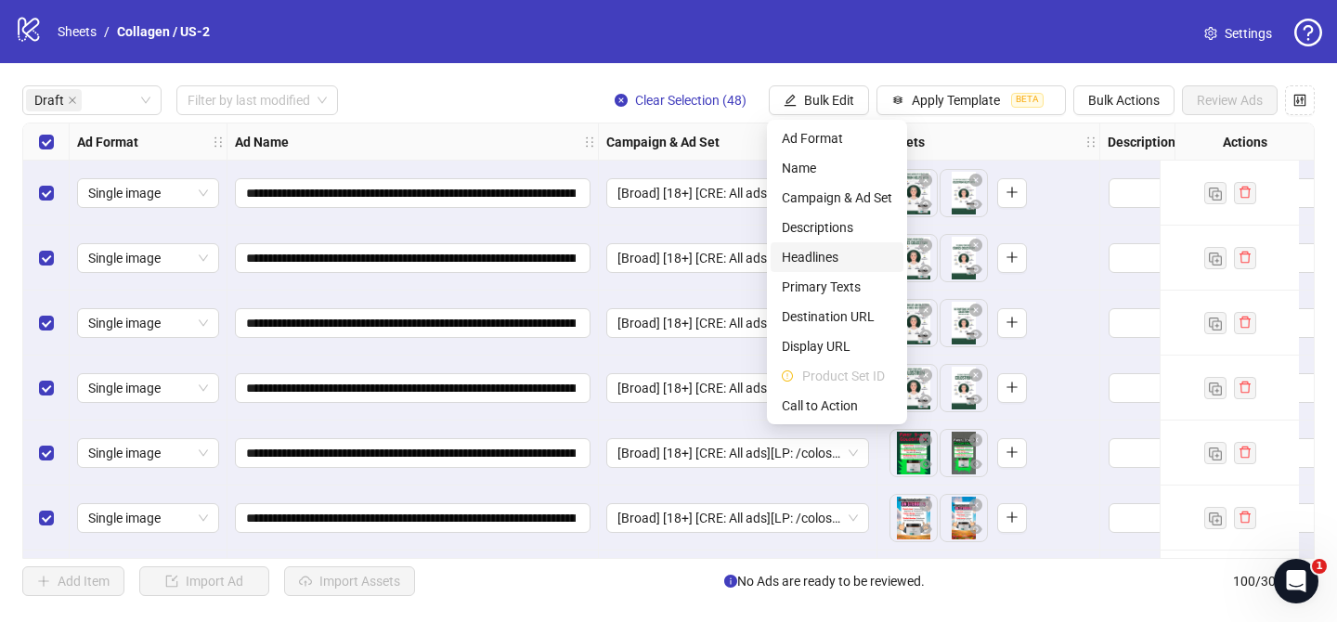
click at [844, 266] on span "Headlines" at bounding box center [837, 257] width 111 height 20
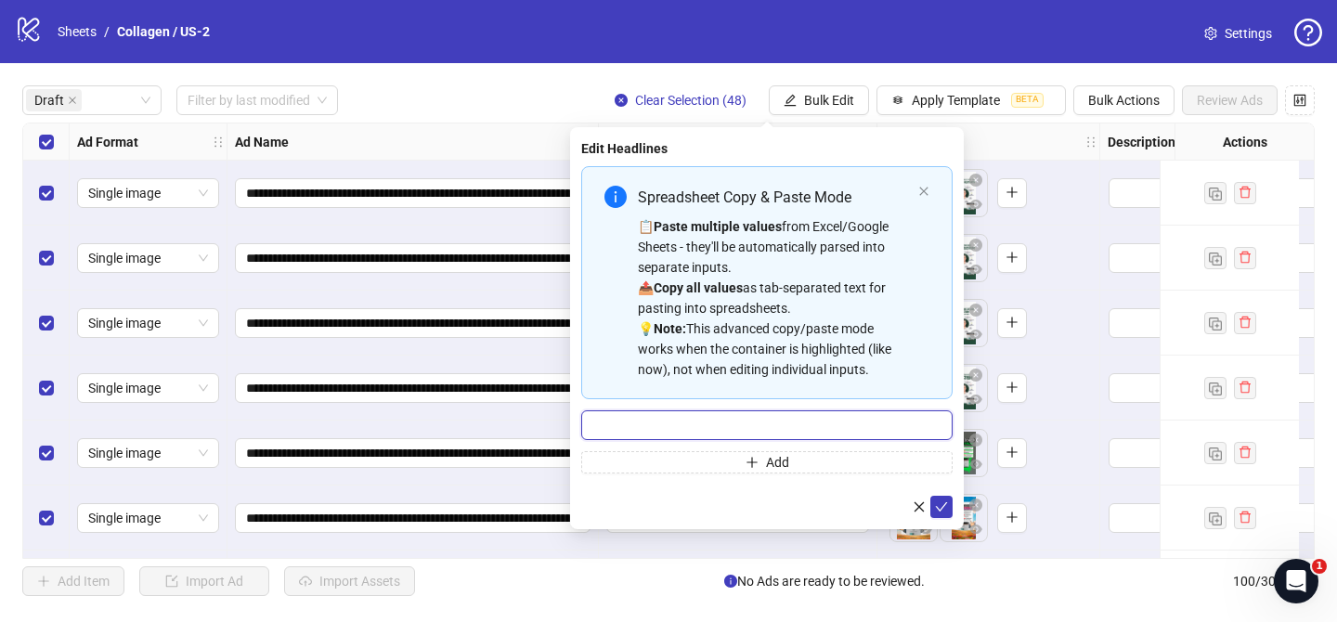
click at [893, 426] on input "Multi-input container - paste or copy values" at bounding box center [766, 425] width 371 height 30
paste input "**********"
type input "**********"
click at [948, 509] on button "submit" at bounding box center [942, 507] width 22 height 22
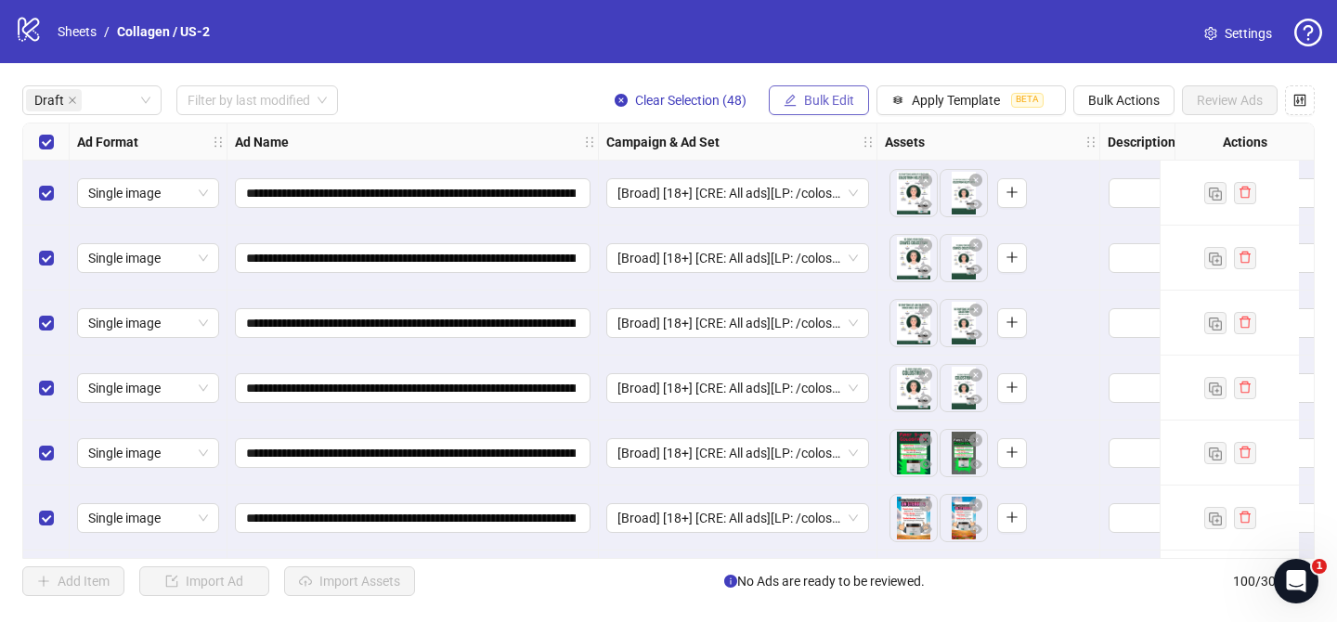
click at [815, 97] on span "Bulk Edit" at bounding box center [829, 100] width 50 height 15
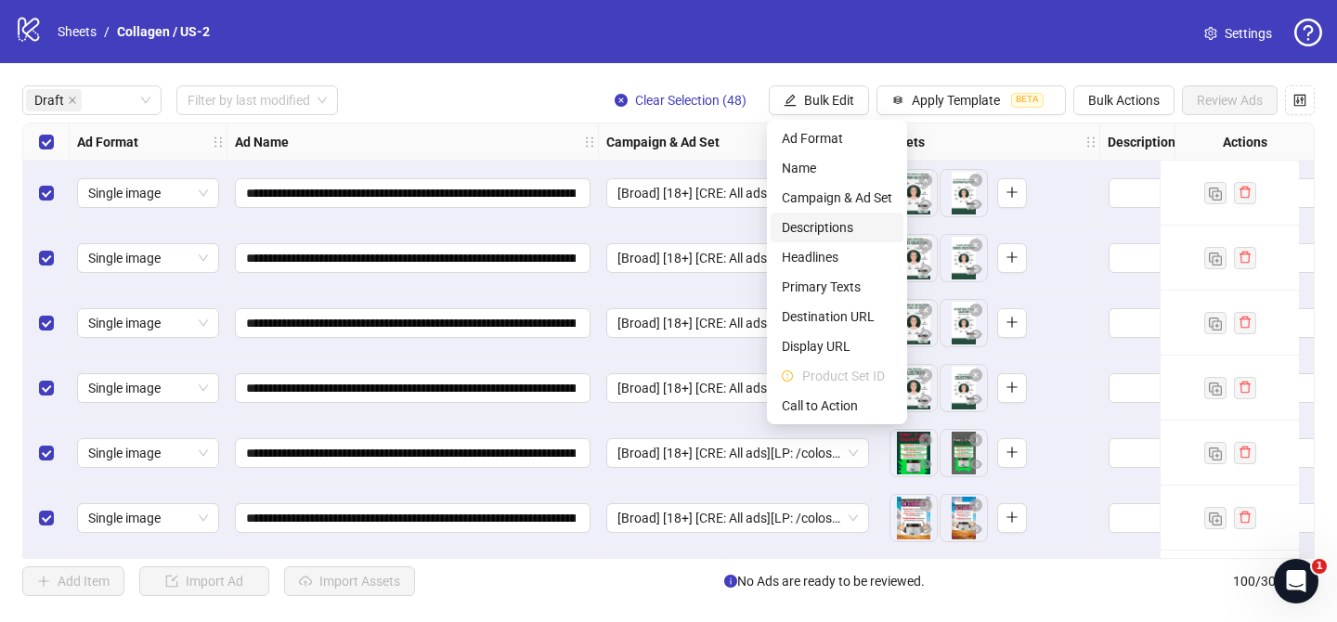
click at [840, 234] on span "Descriptions" at bounding box center [837, 227] width 111 height 20
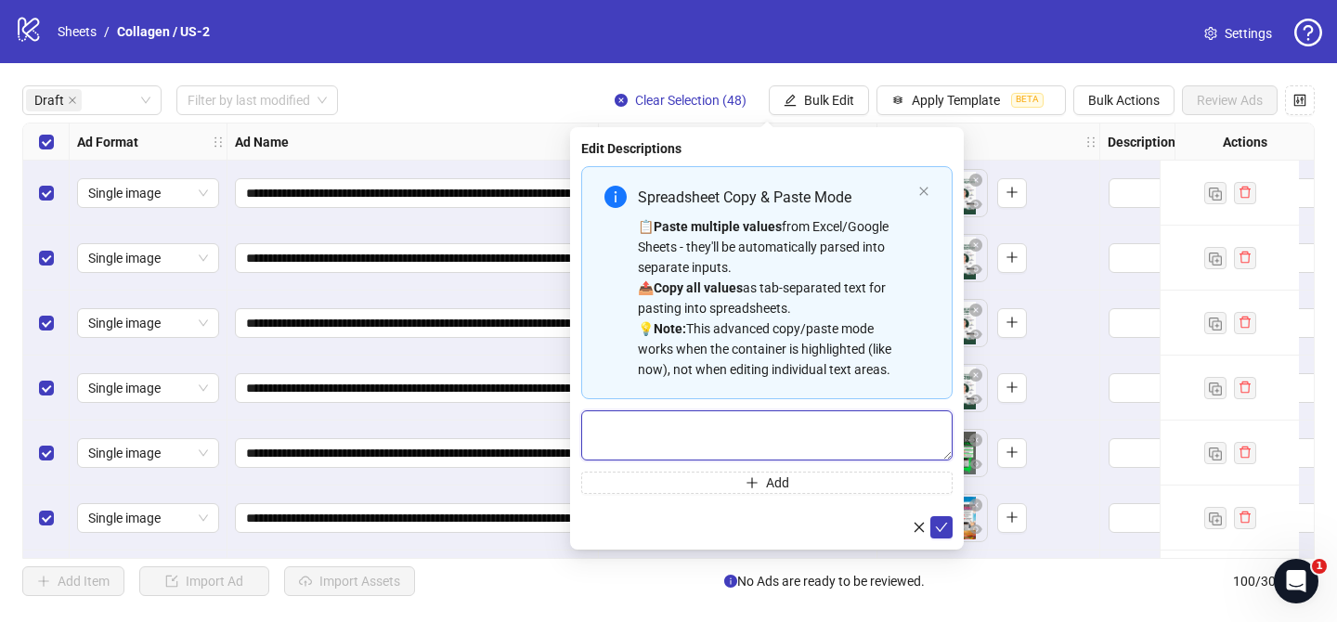
click at [866, 422] on textarea "Multi-text input container - paste or copy values" at bounding box center [766, 435] width 371 height 50
click at [944, 527] on icon "check" at bounding box center [941, 527] width 13 height 13
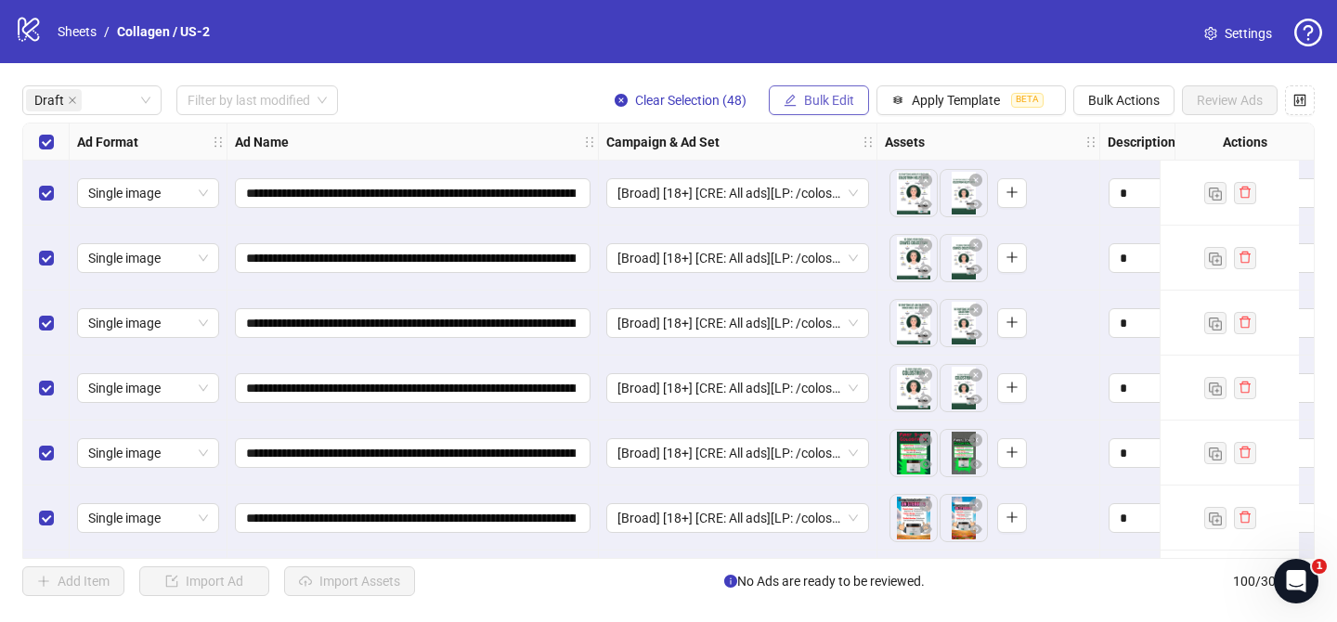
click at [815, 110] on button "Bulk Edit" at bounding box center [819, 100] width 100 height 30
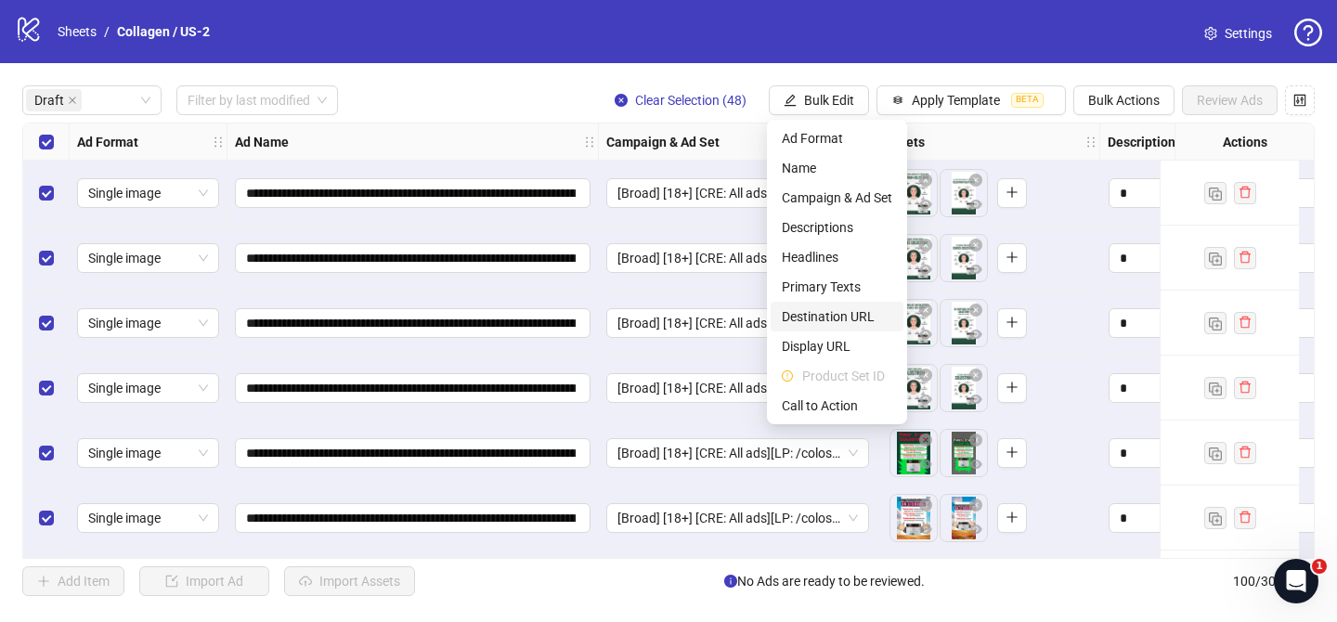
click at [823, 323] on span "Destination URL" at bounding box center [837, 316] width 111 height 20
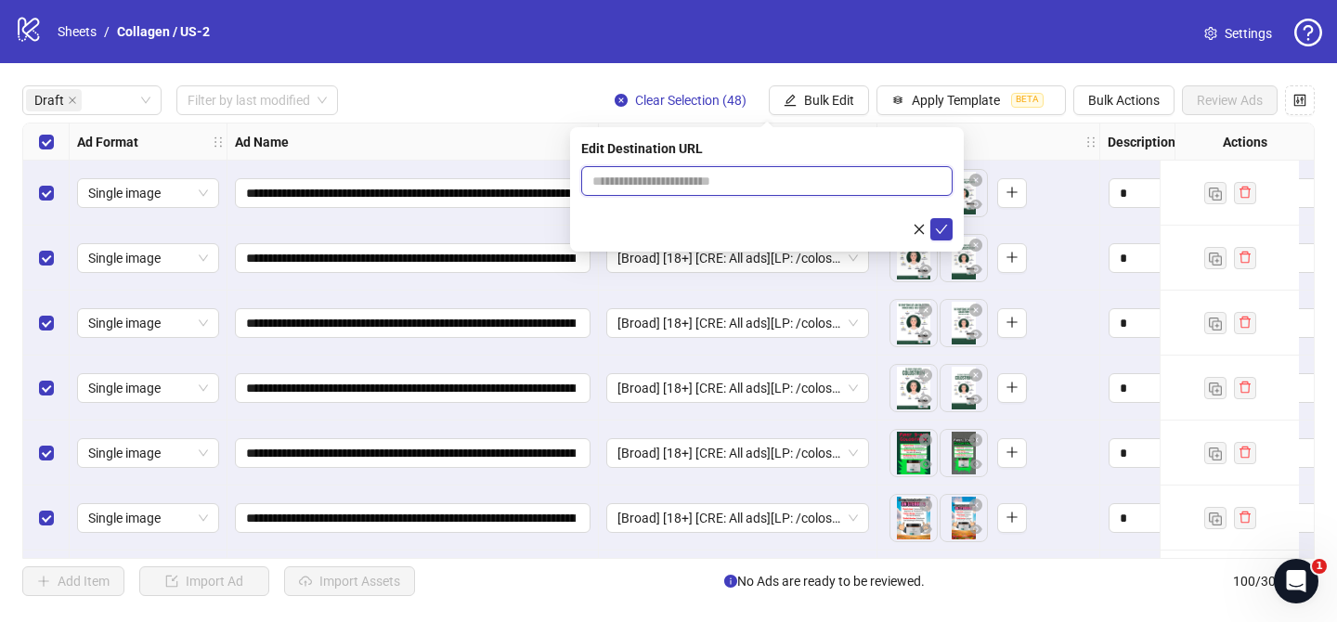
click at [865, 185] on input "text" at bounding box center [759, 181] width 334 height 20
paste input "**********"
type input "**********"
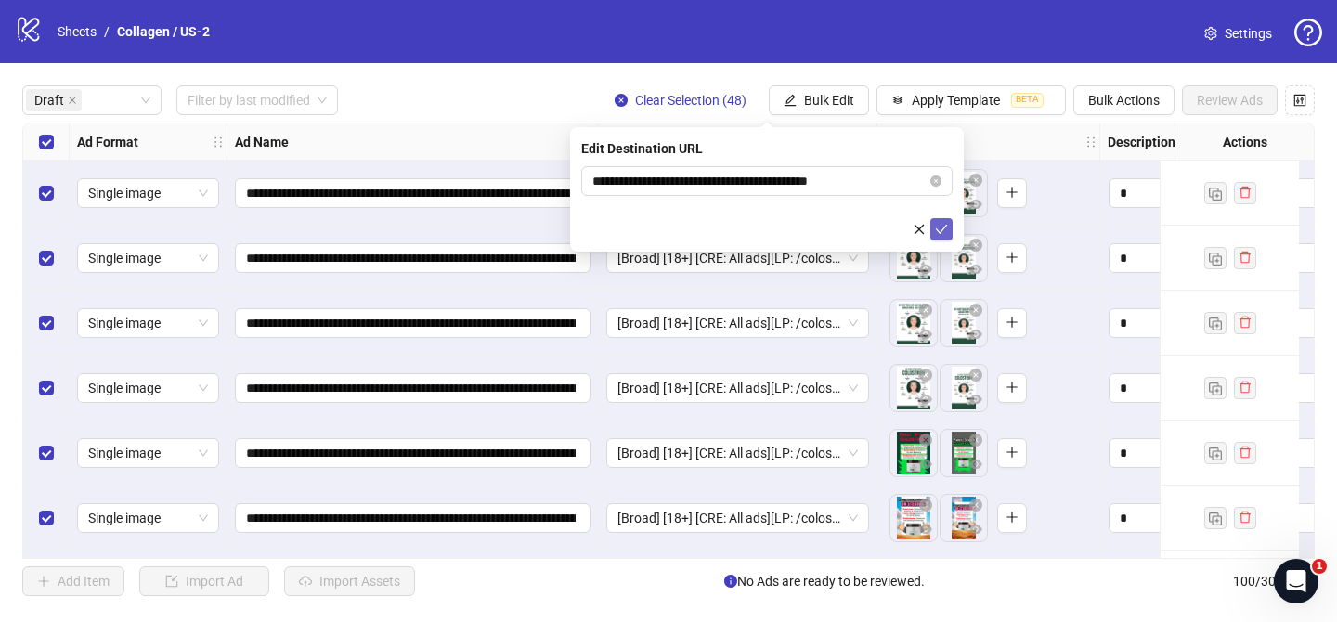
click at [938, 226] on icon "check" at bounding box center [941, 229] width 13 height 13
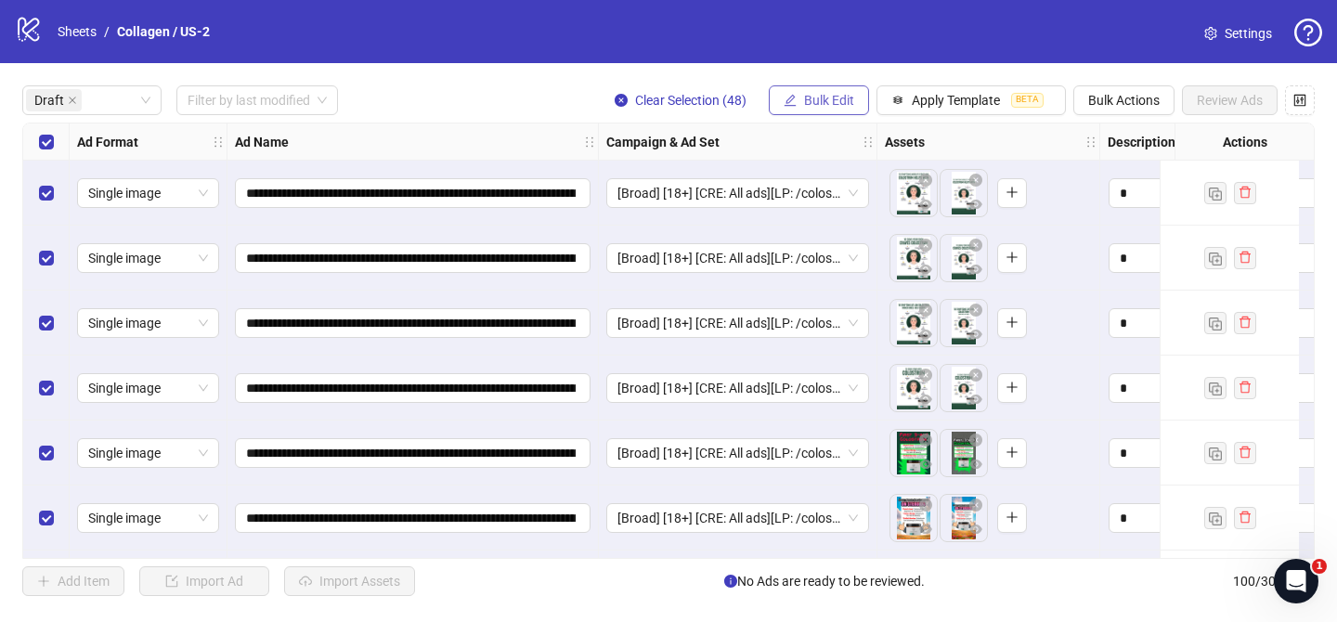
click at [840, 101] on span "Bulk Edit" at bounding box center [829, 100] width 50 height 15
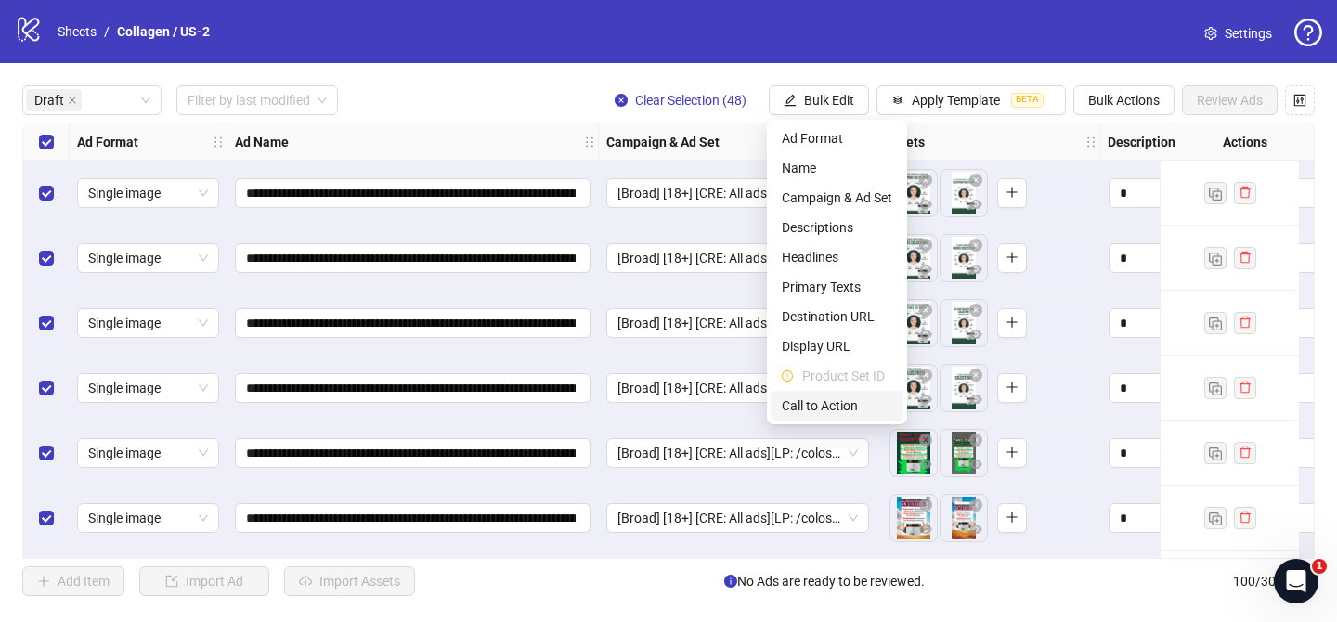
click at [835, 411] on span "Call to Action" at bounding box center [837, 406] width 111 height 20
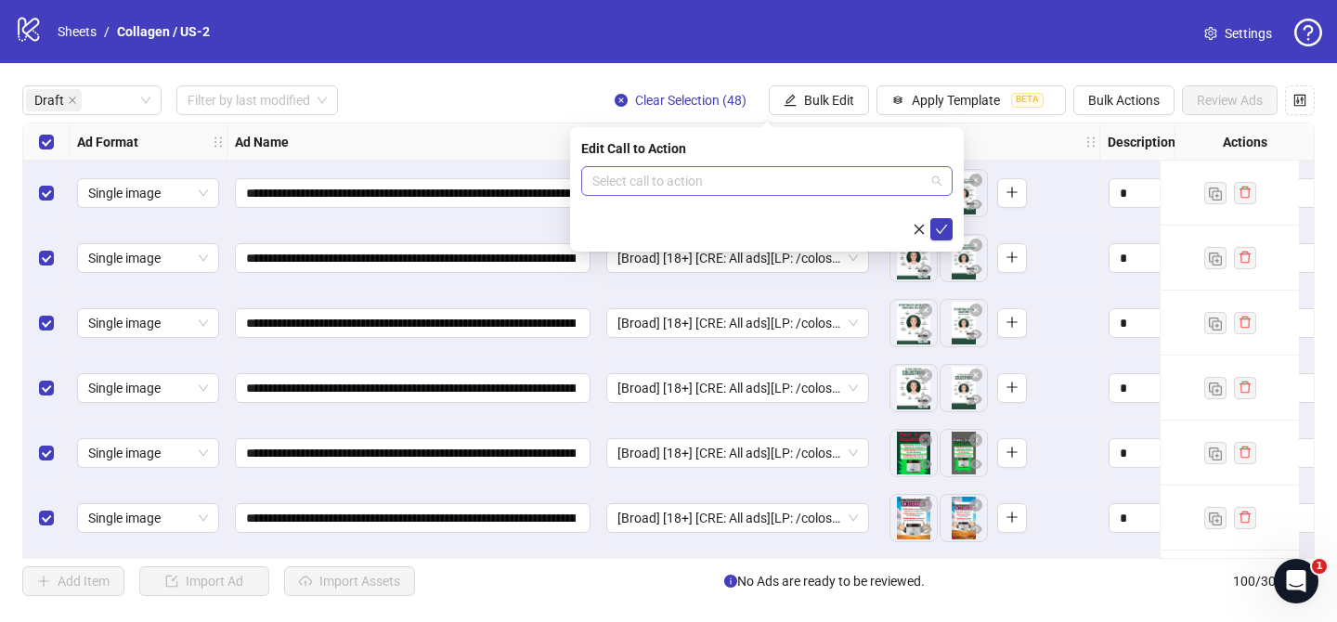
click at [814, 176] on input "search" at bounding box center [758, 181] width 332 height 28
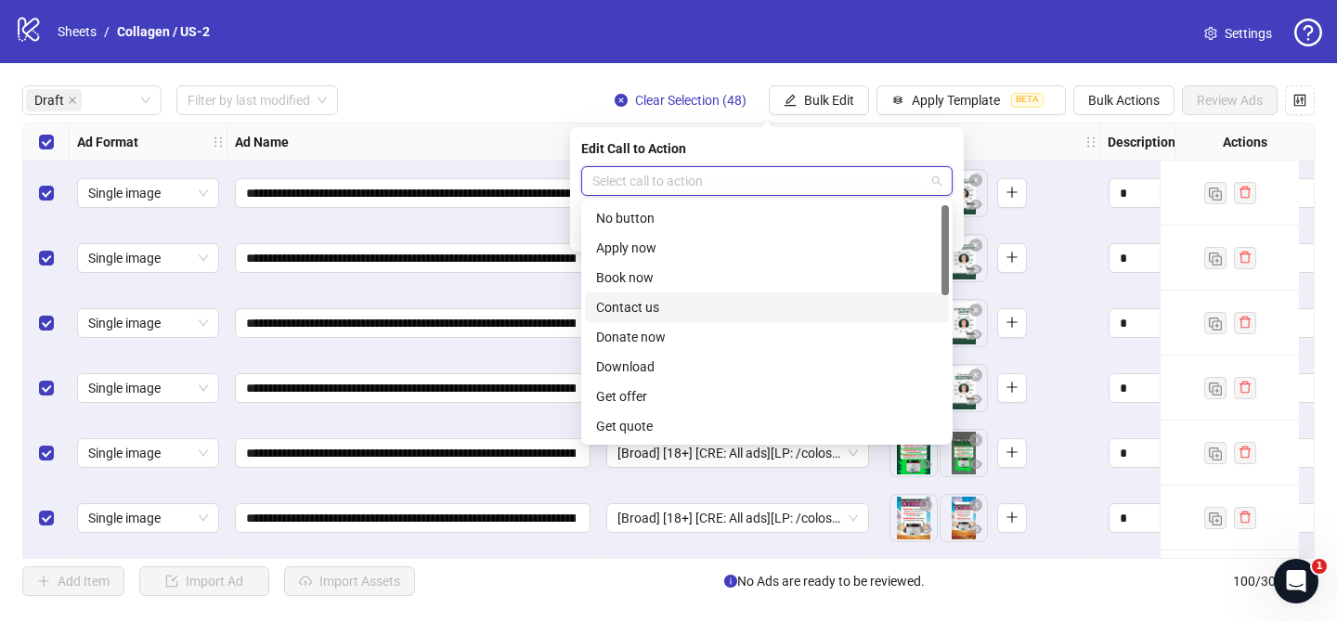
scroll to position [386, 0]
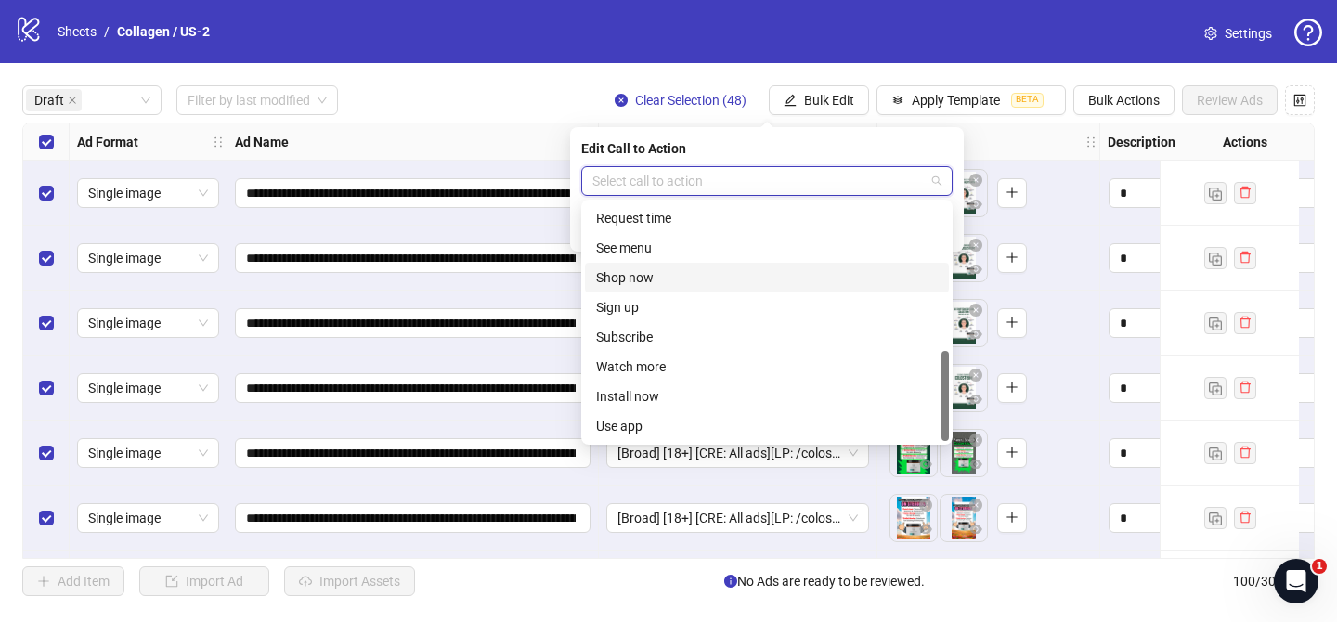
click at [664, 272] on div "Shop now" at bounding box center [767, 277] width 342 height 20
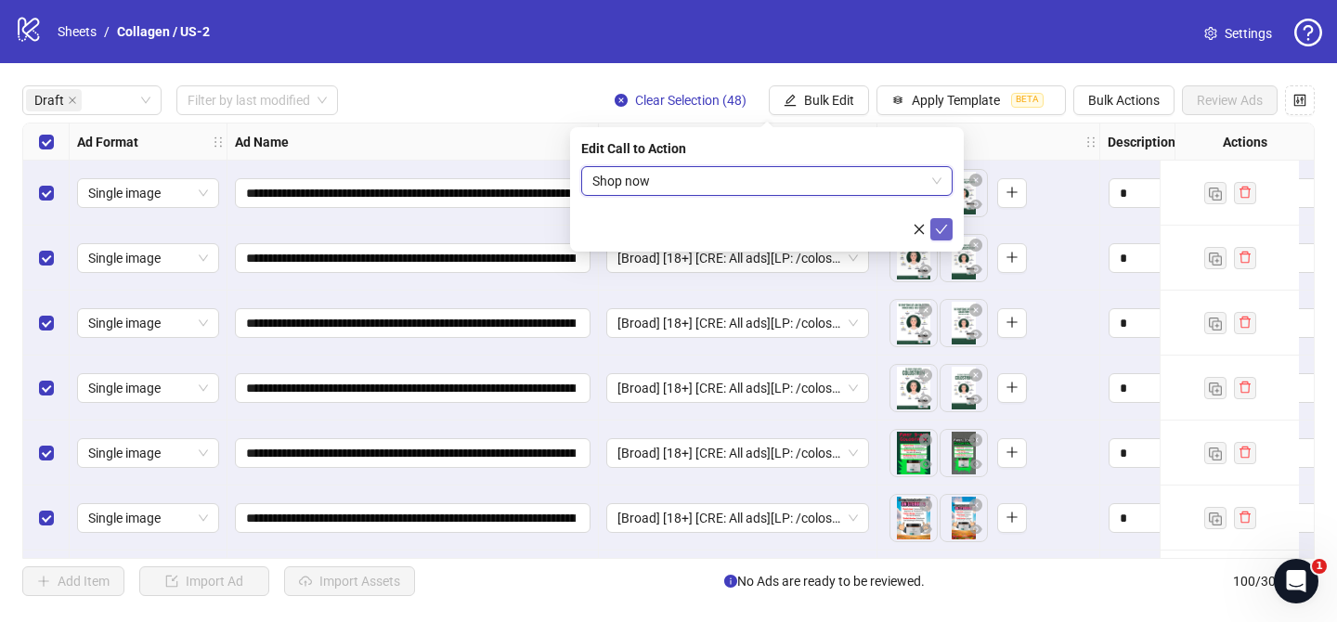
click at [942, 228] on icon "check" at bounding box center [941, 229] width 13 height 13
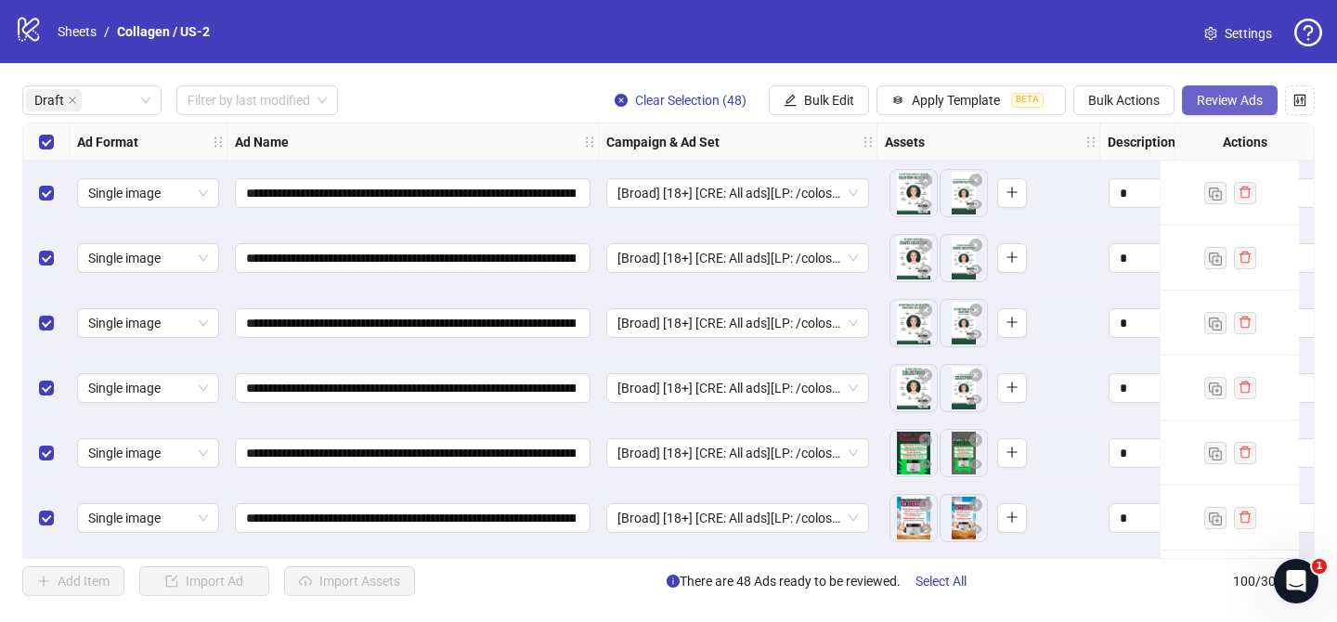
click at [1211, 107] on span "Review Ads" at bounding box center [1230, 100] width 66 height 15
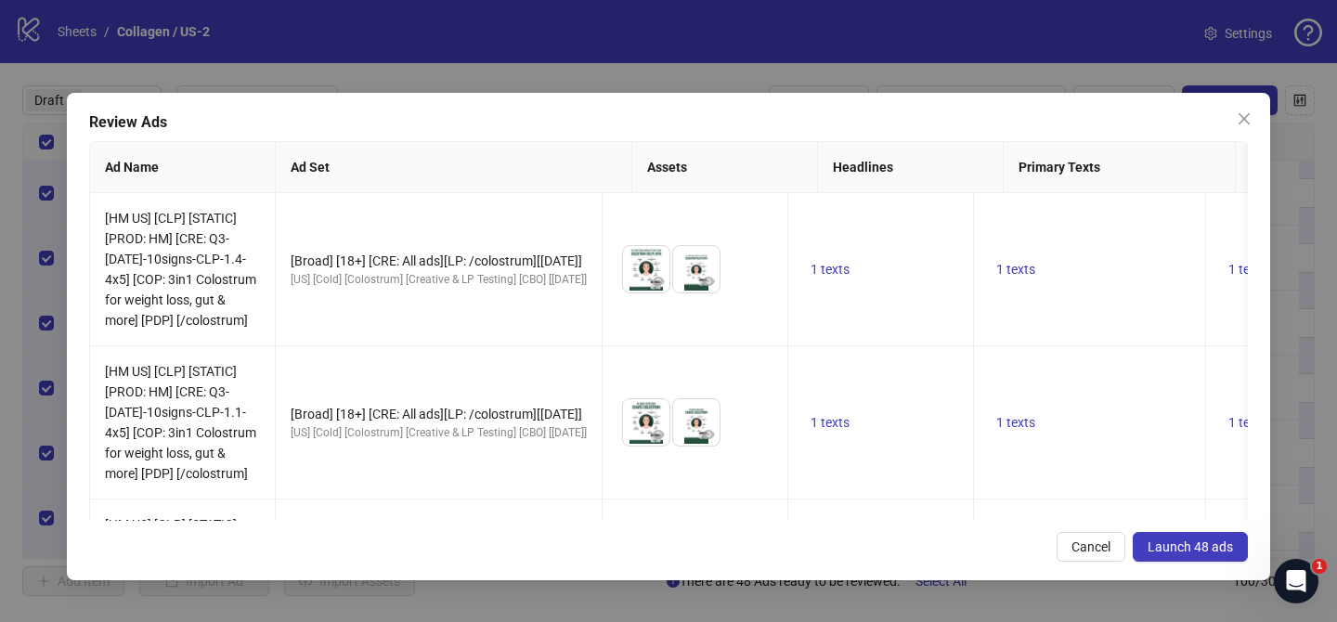
click at [1191, 552] on span "Launch 48 ads" at bounding box center [1190, 547] width 85 height 15
